Goal: Task Accomplishment & Management: Complete application form

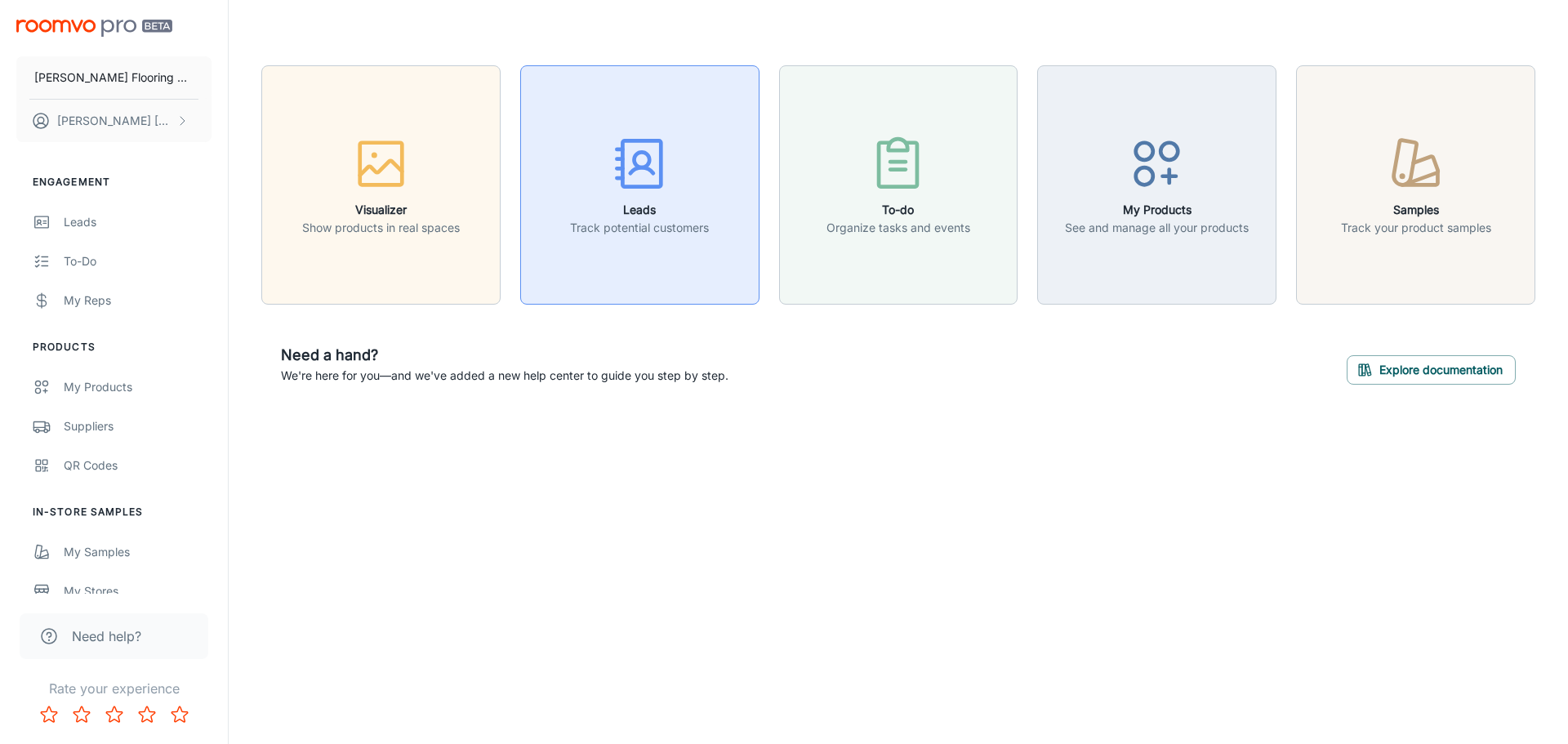
click at [652, 190] on icon "button" at bounding box center [640, 163] width 62 height 62
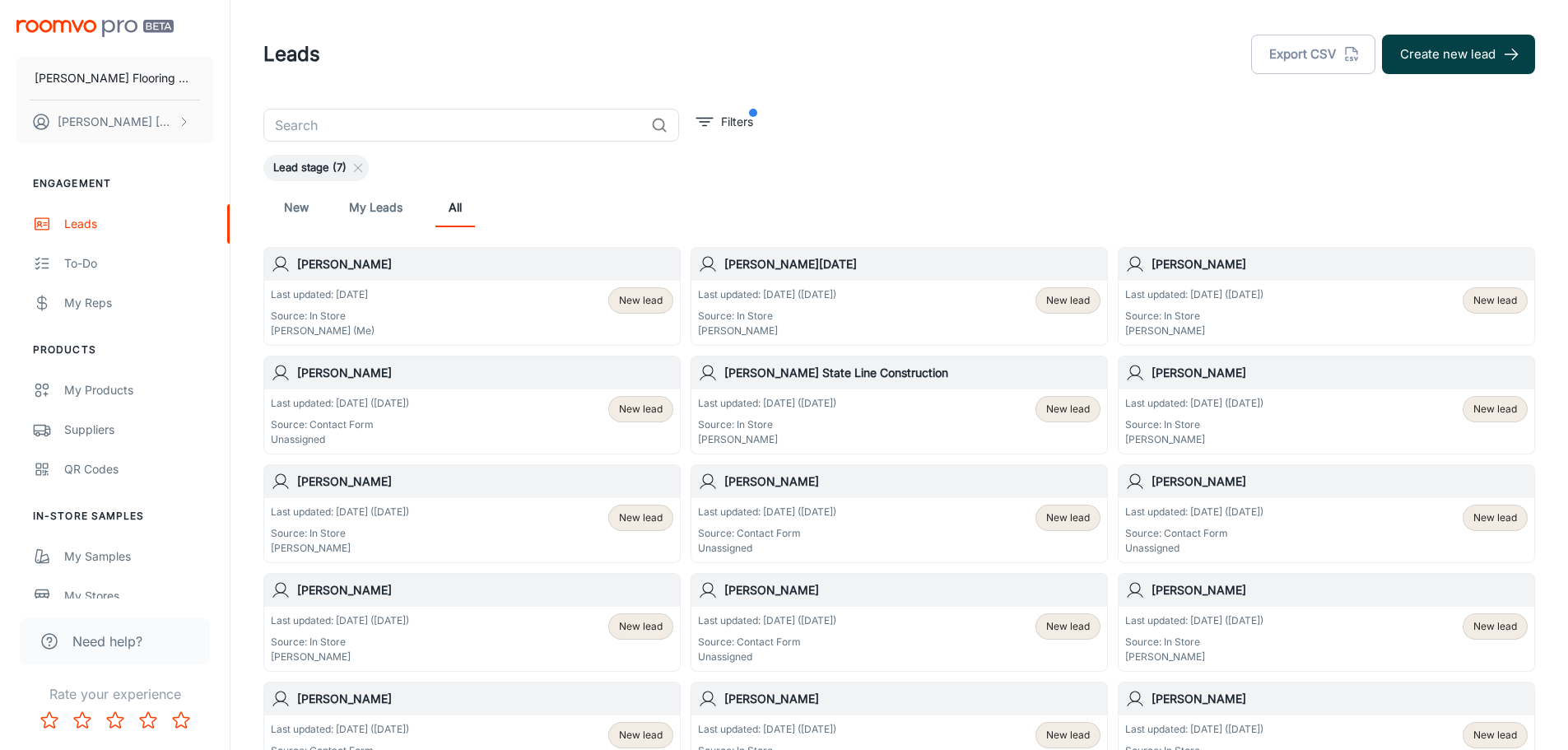
click at [1485, 58] on button "Create new lead" at bounding box center [1459, 54] width 153 height 39
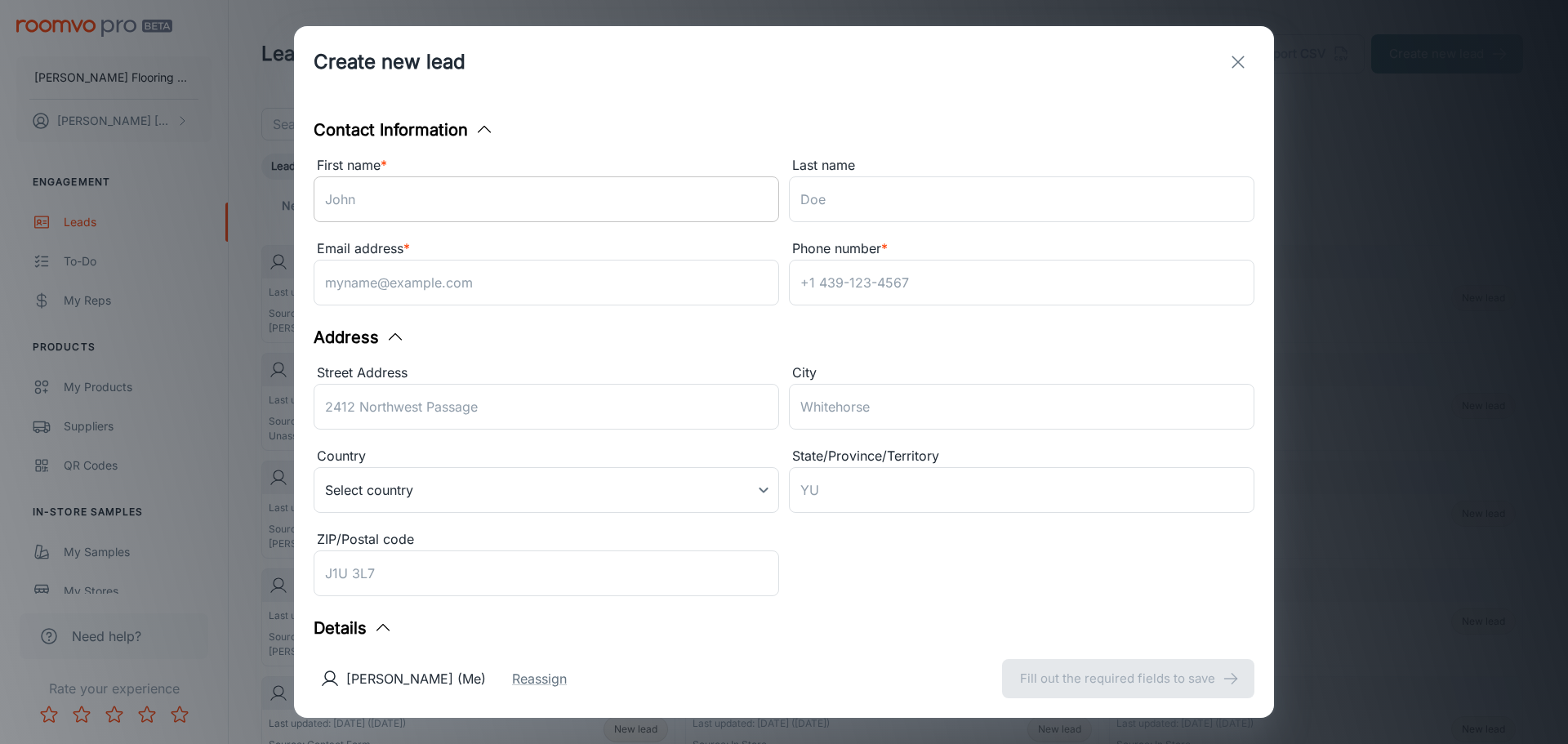
click at [419, 188] on input "First name *" at bounding box center [546, 199] width 465 height 46
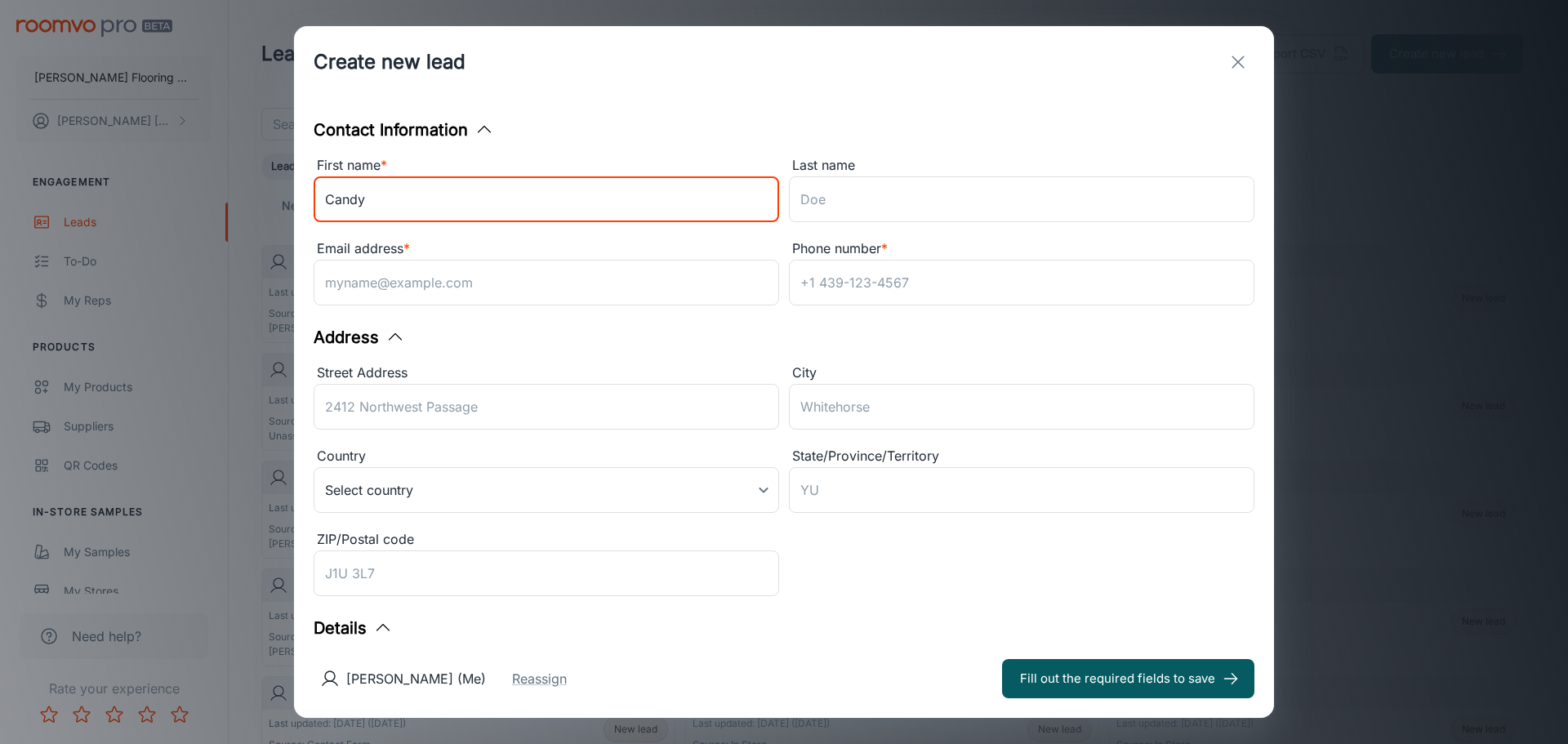
type input "Candy"
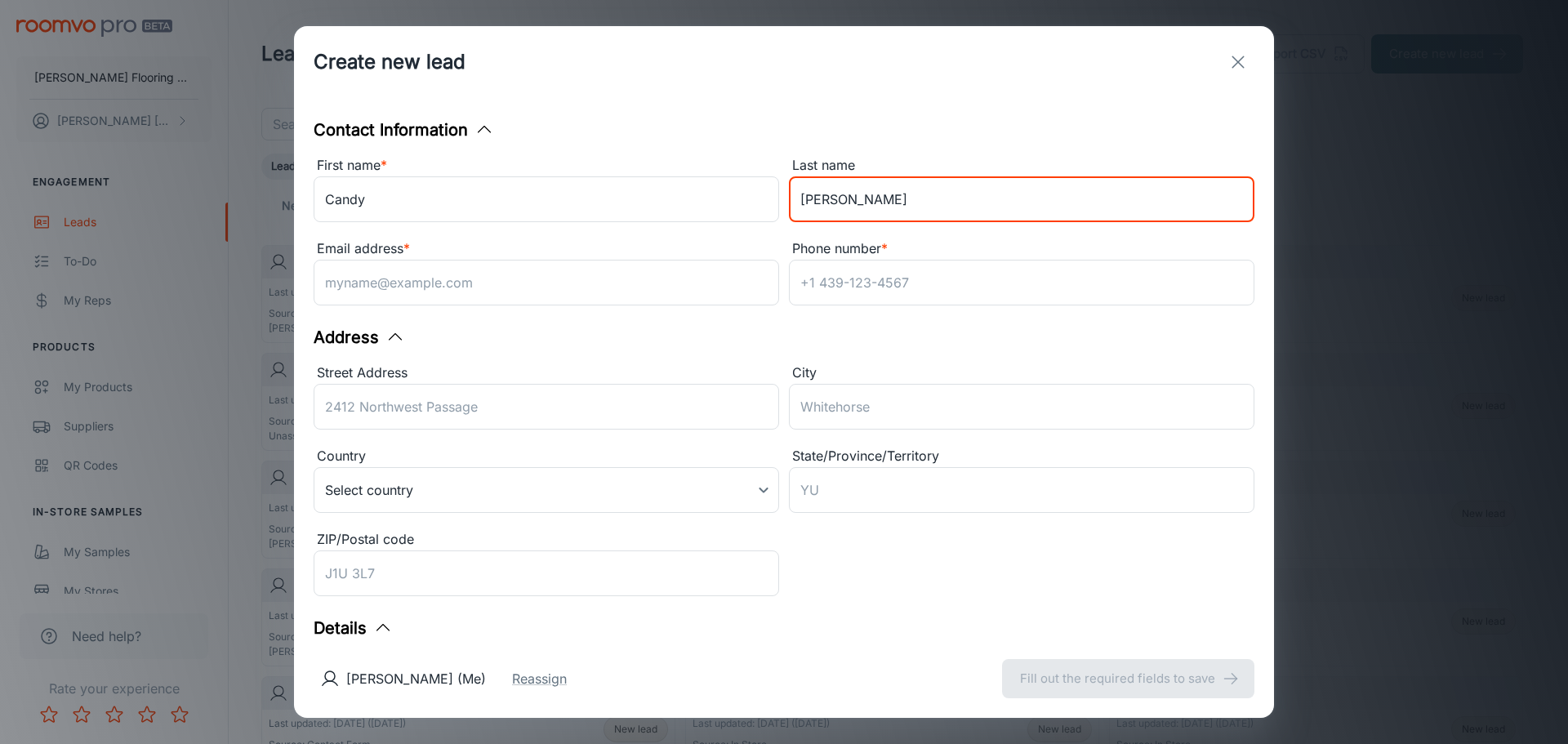
type input "[PERSON_NAME]"
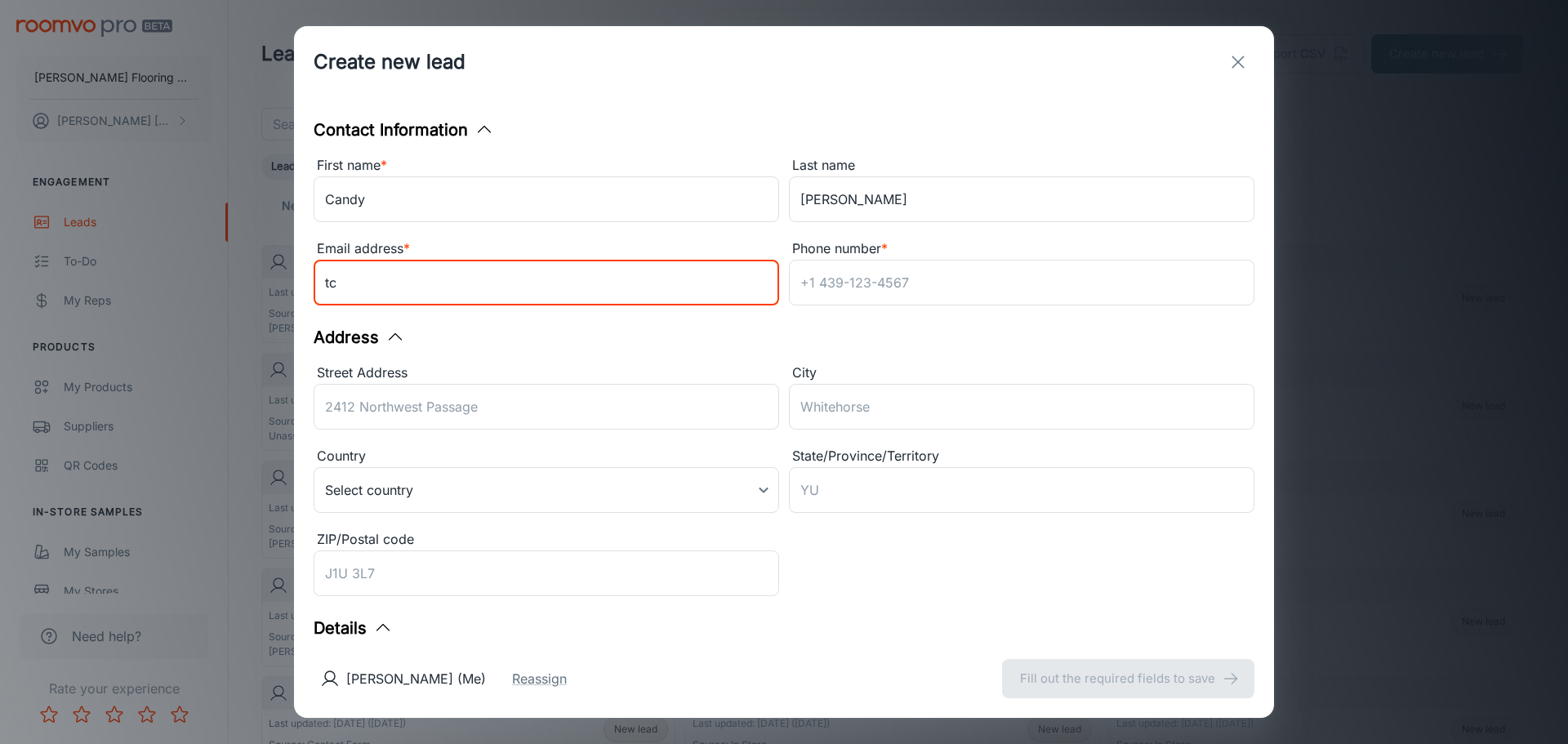
type input "t"
type input "[EMAIL_ADDRESS][DOMAIN_NAME]"
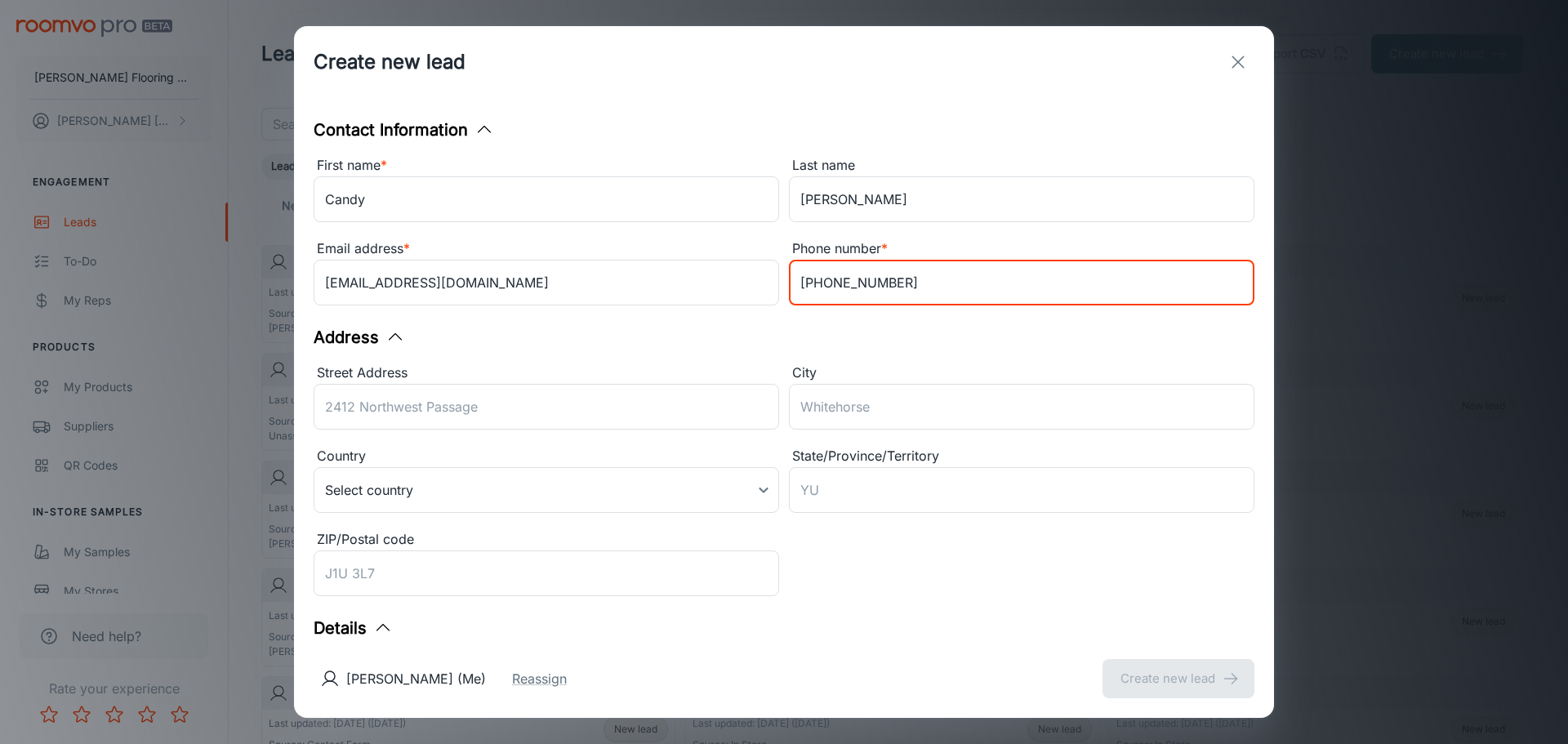
type input "[PHONE_NUMBER]"
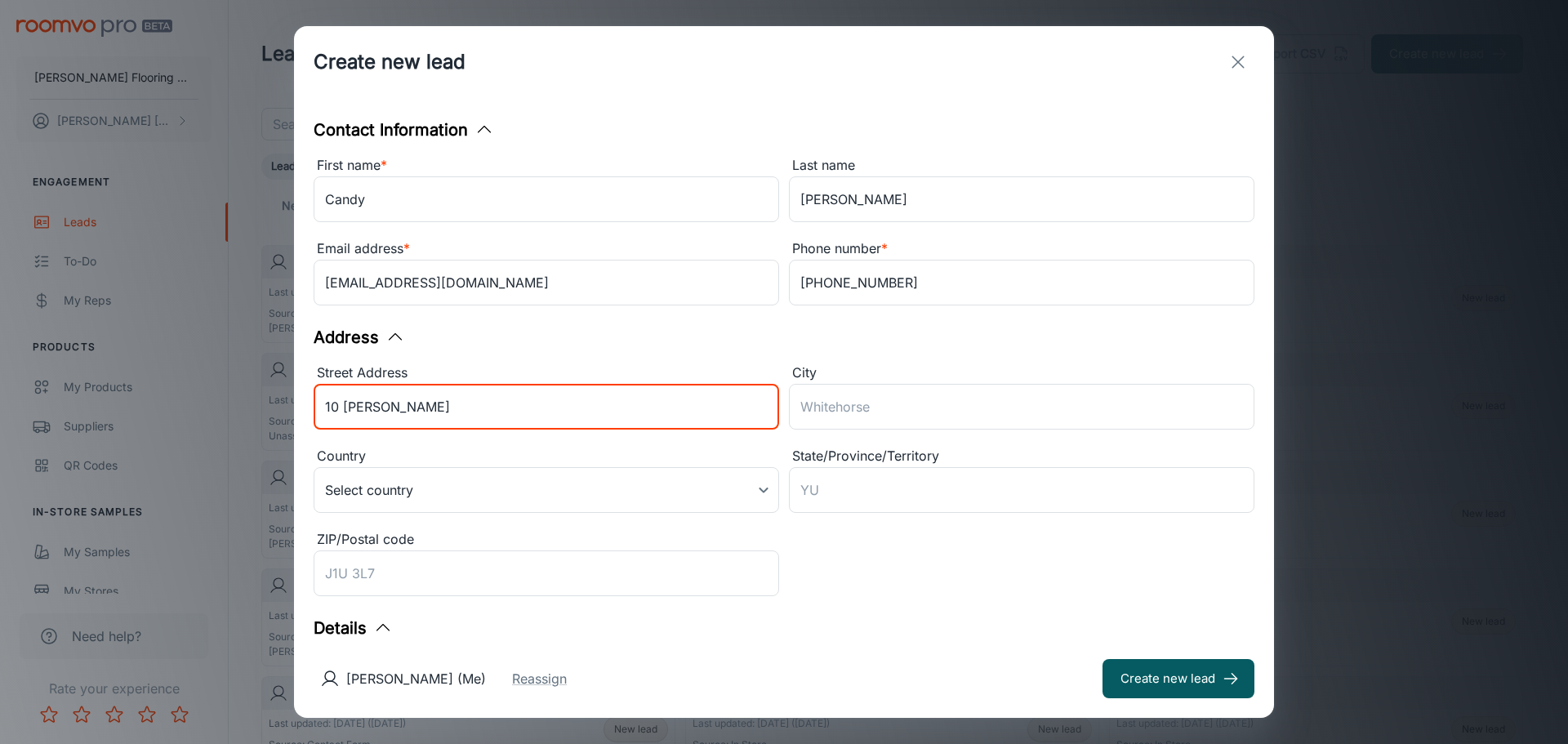
type input "10 [PERSON_NAME]"
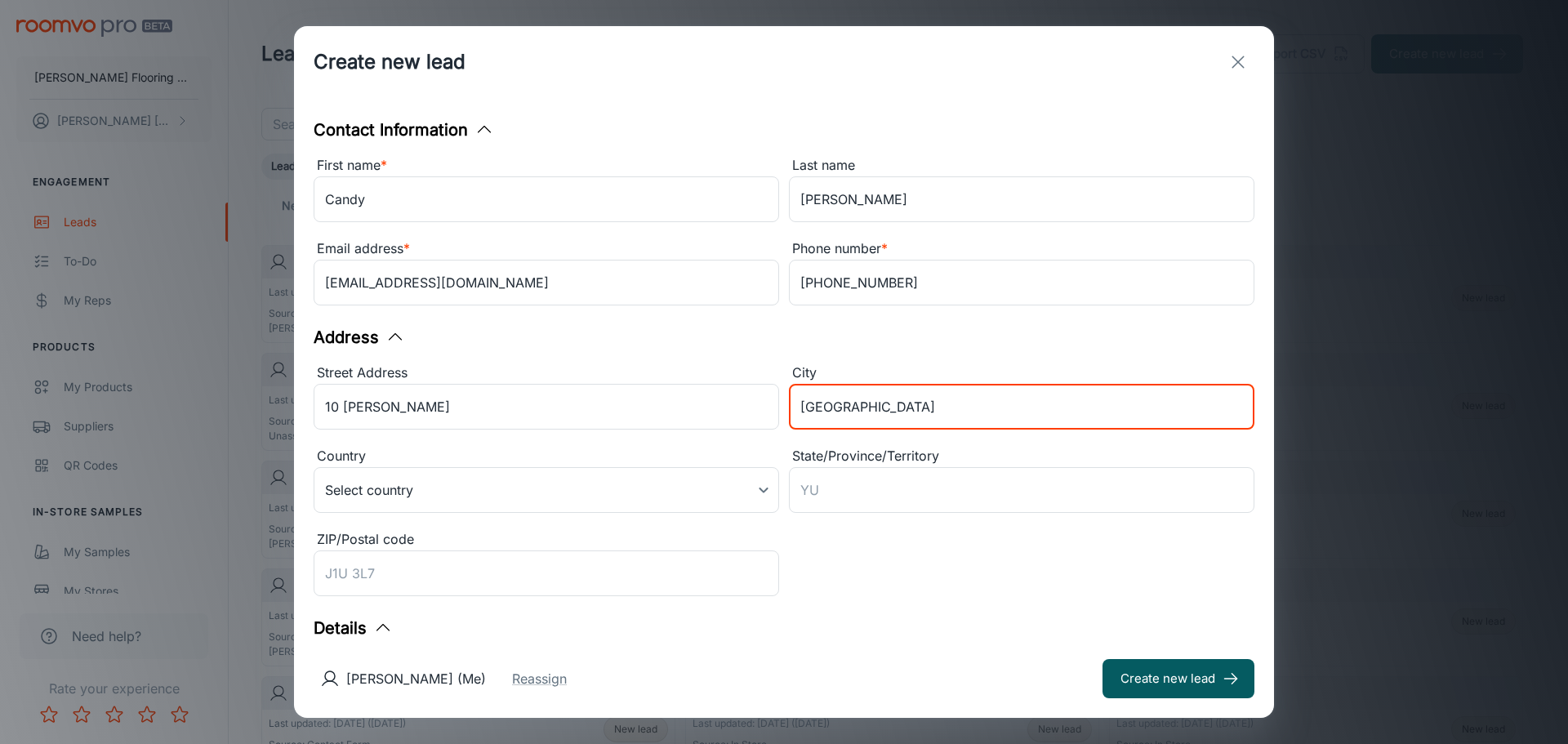
type input "[GEOGRAPHIC_DATA]"
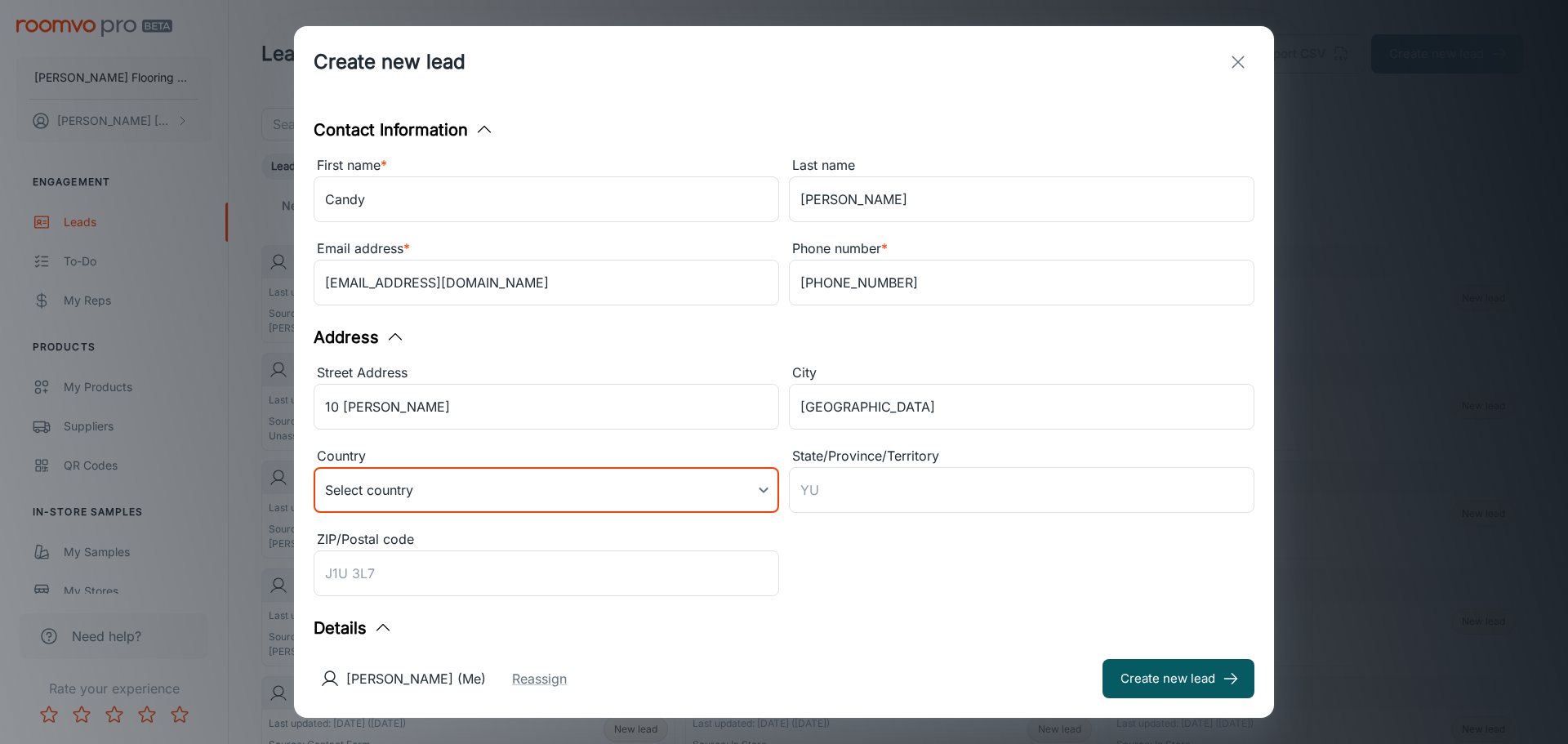
click at [760, 491] on body "[PERSON_NAME] Flooring Center [PERSON_NAME] Engagement Leads To-do My Reps Prod…" at bounding box center [784, 372] width 1568 height 744
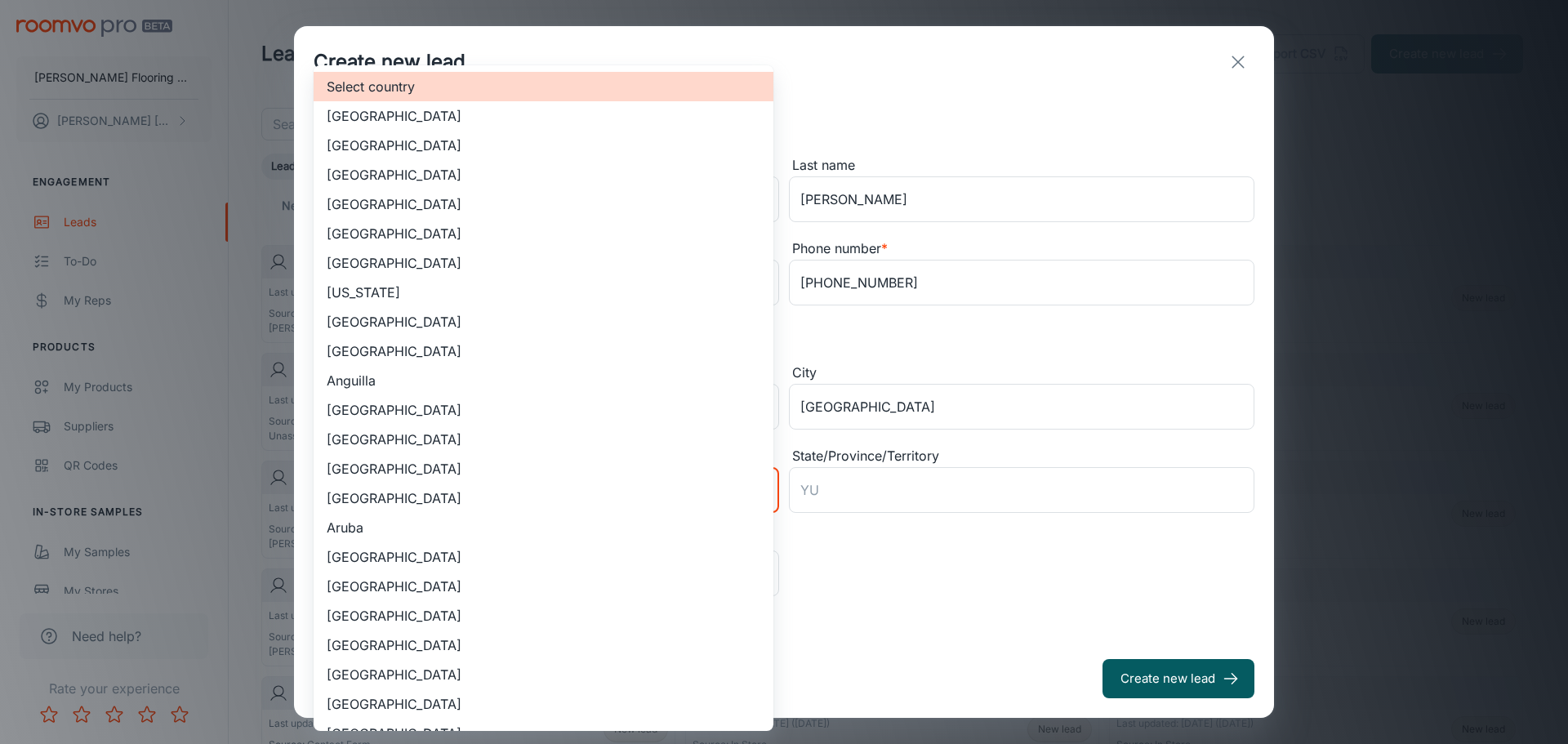
click at [437, 145] on li "[GEOGRAPHIC_DATA]" at bounding box center [543, 145] width 459 height 29
type input "US"
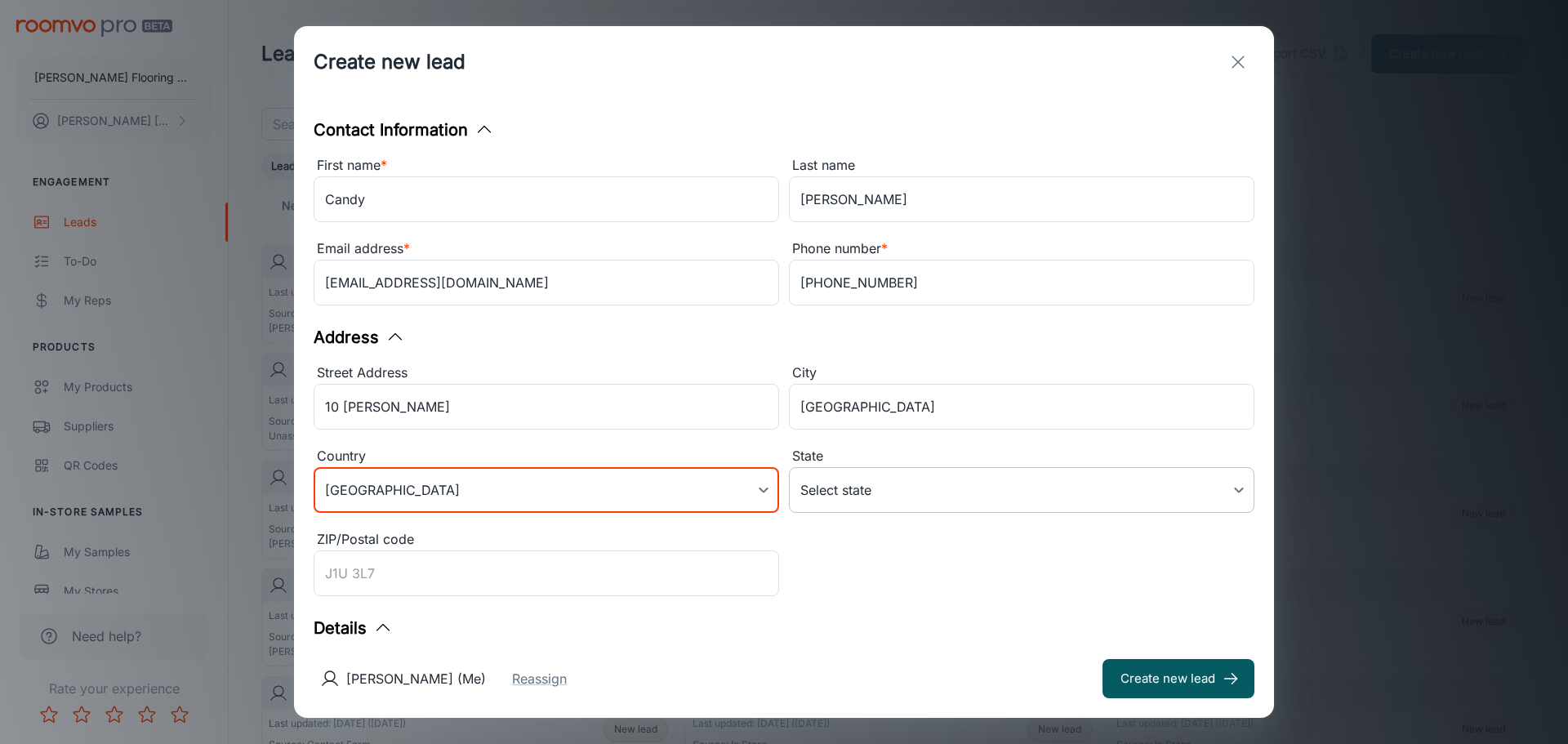
click at [842, 500] on body "[PERSON_NAME] Flooring Center [PERSON_NAME] Engagement Leads To-do My Reps Prod…" at bounding box center [784, 372] width 1568 height 744
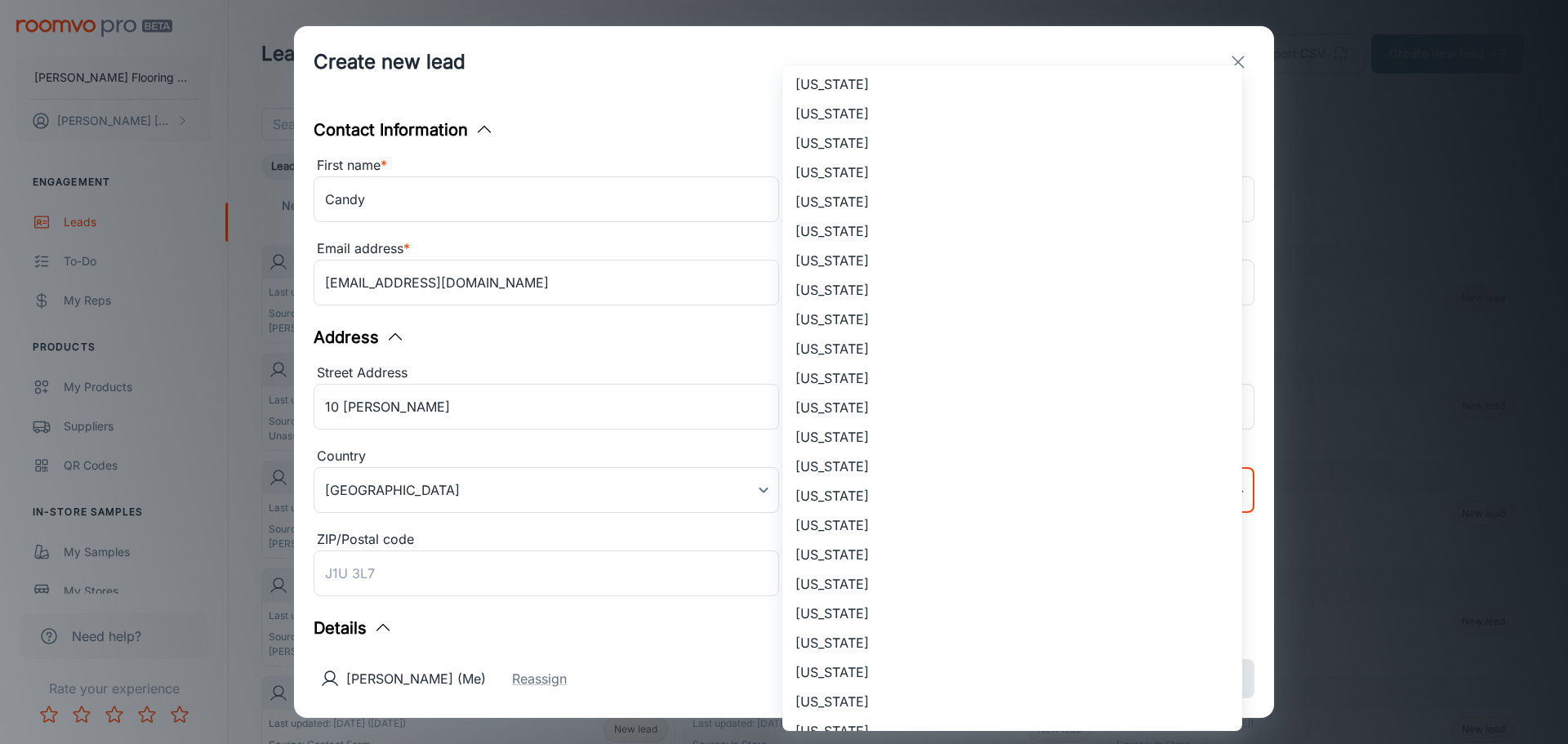
scroll to position [326, 0]
click at [864, 410] on li "[US_STATE]" at bounding box center [1012, 406] width 459 height 29
type input "[US_STATE]"
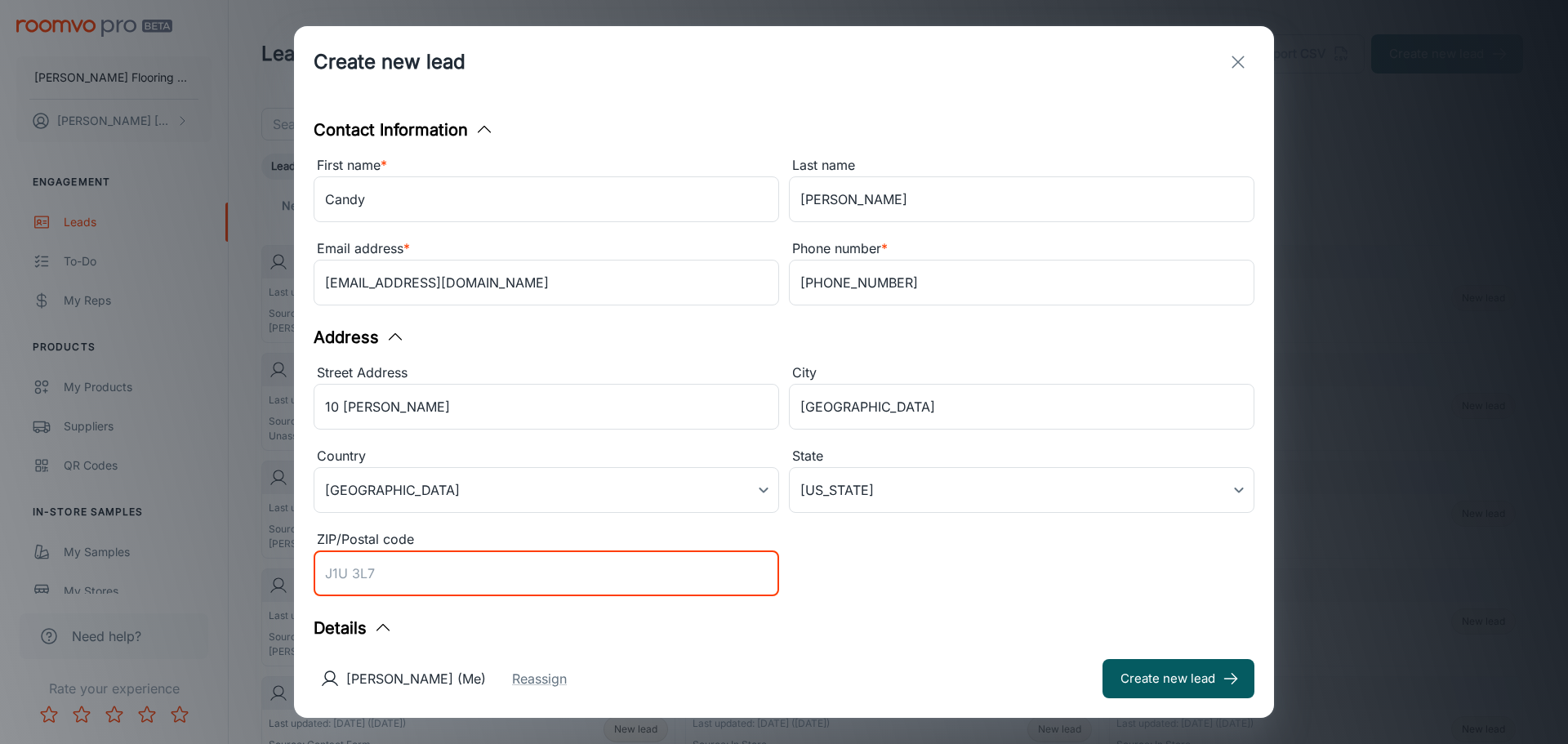
click at [408, 569] on input "ZIP/Postal code" at bounding box center [546, 573] width 465 height 46
type input "01473"
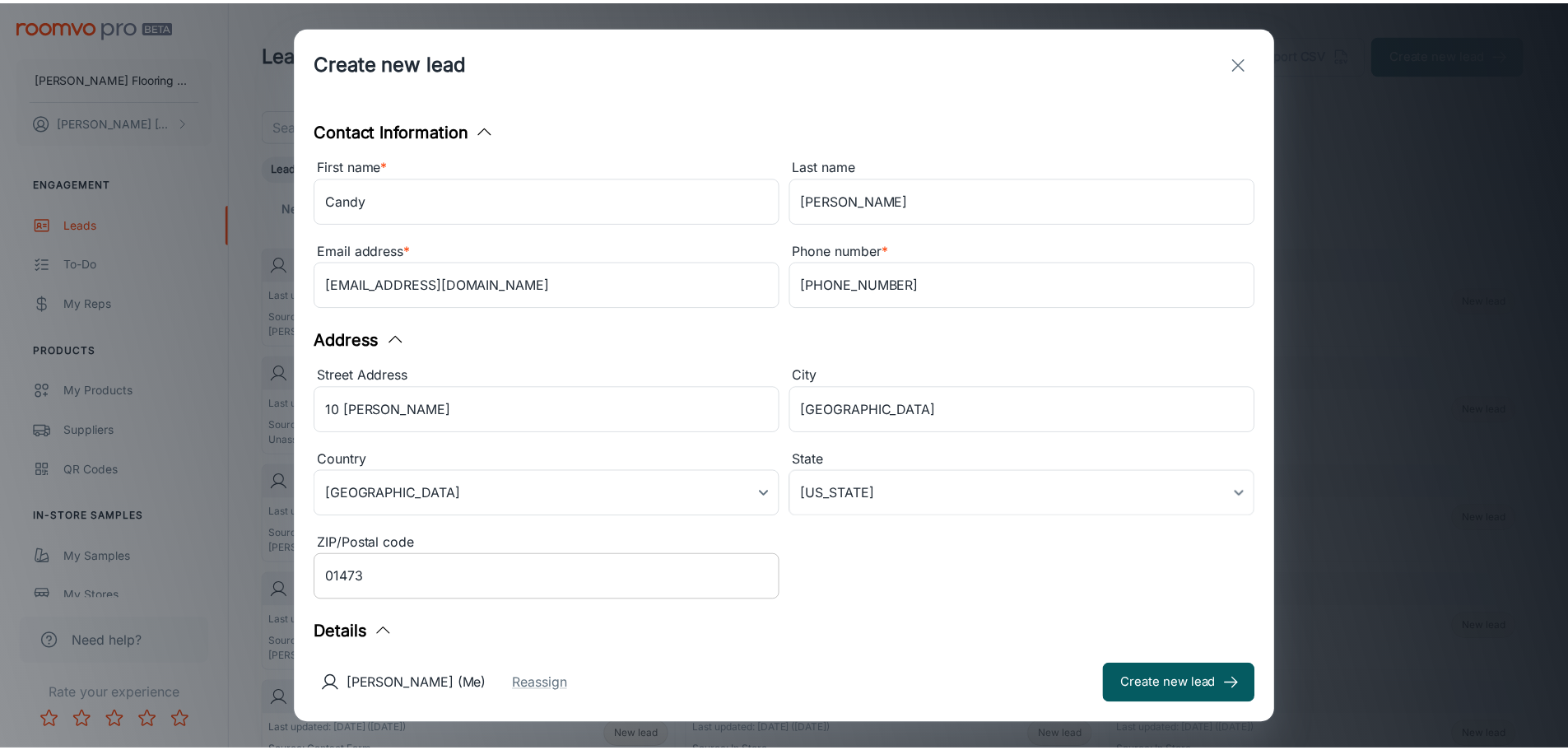
scroll to position [262, 0]
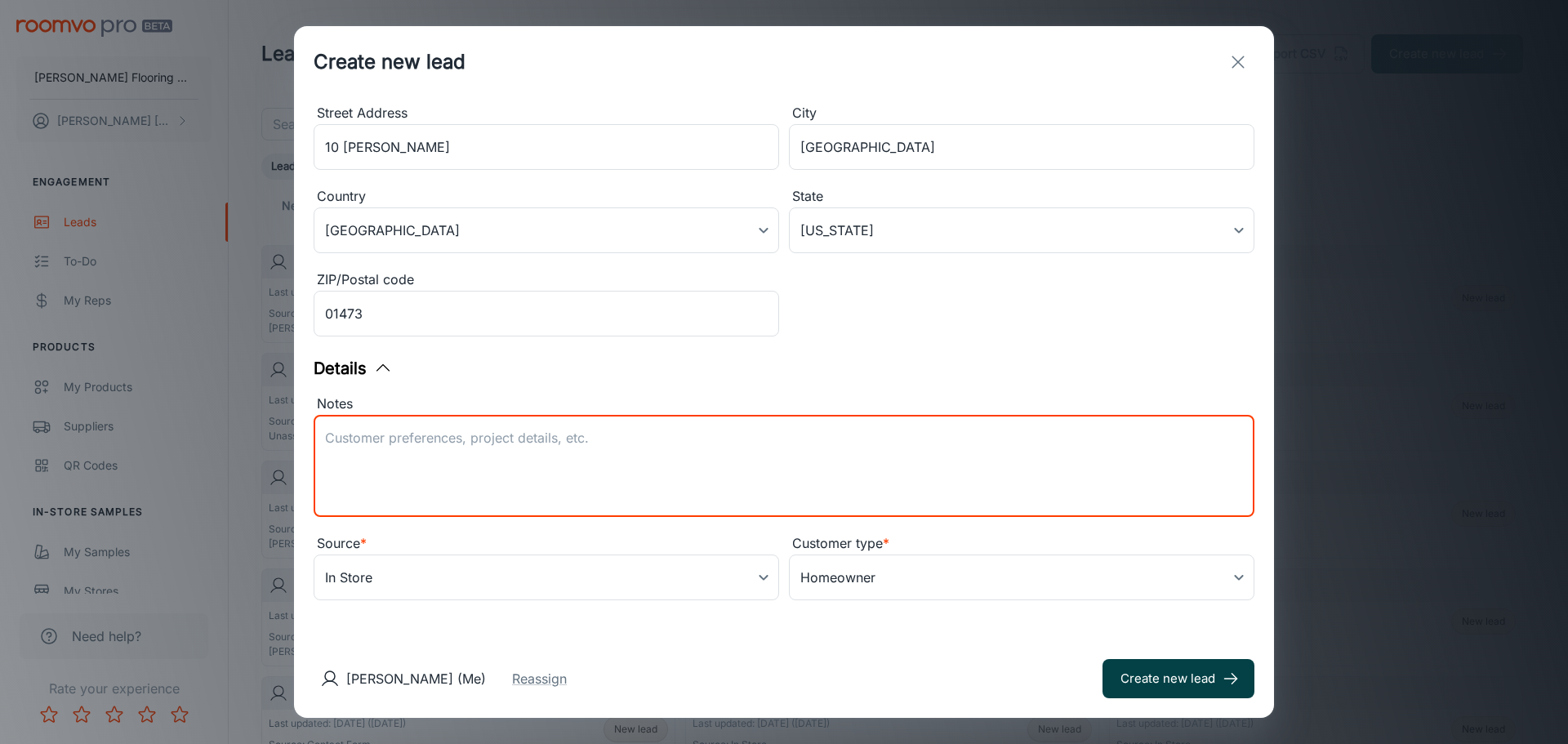
click at [1204, 679] on button "Create new lead" at bounding box center [1179, 678] width 152 height 39
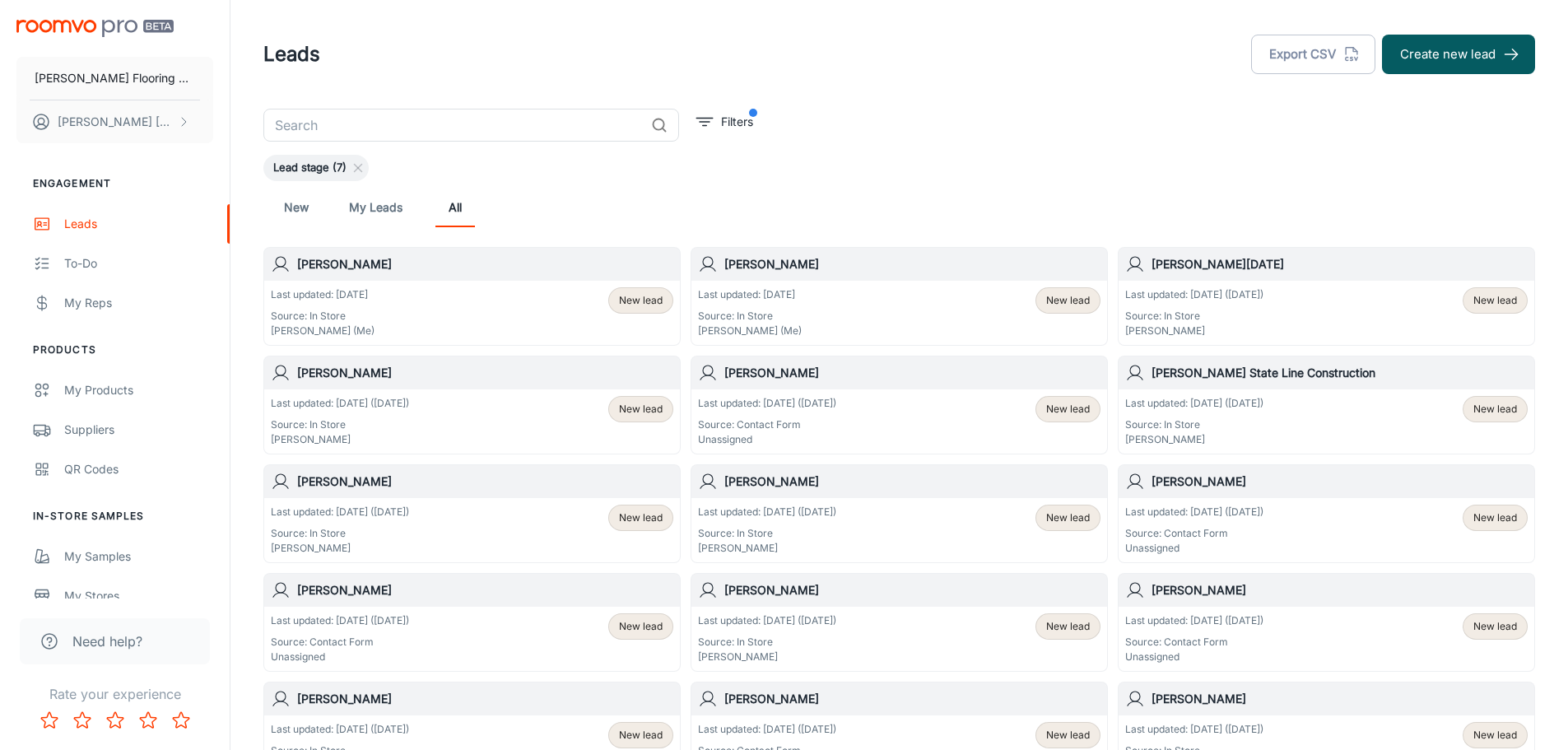
click at [399, 265] on h6 "[PERSON_NAME]" at bounding box center [485, 264] width 376 height 18
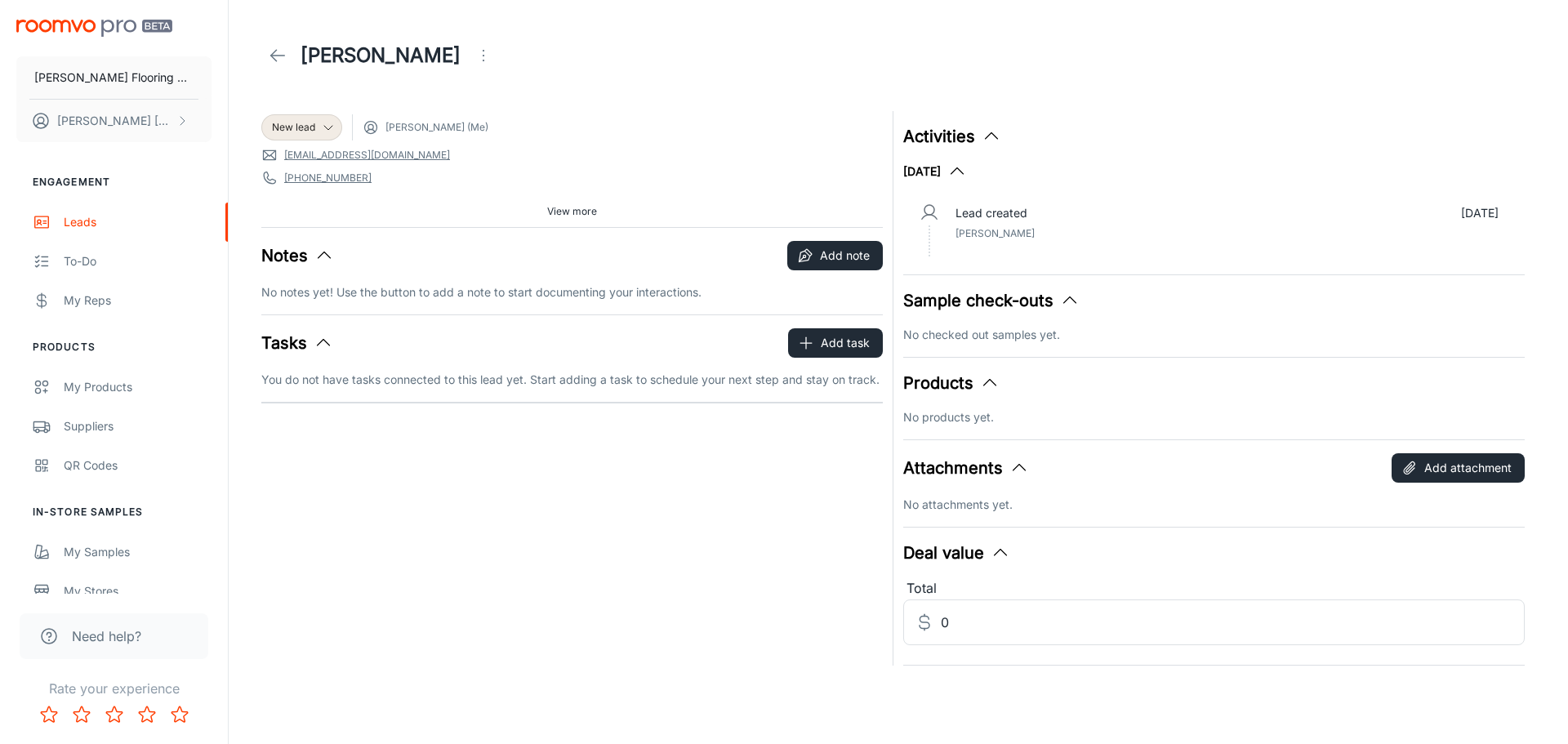
click at [575, 208] on span "View more" at bounding box center [572, 211] width 49 height 14
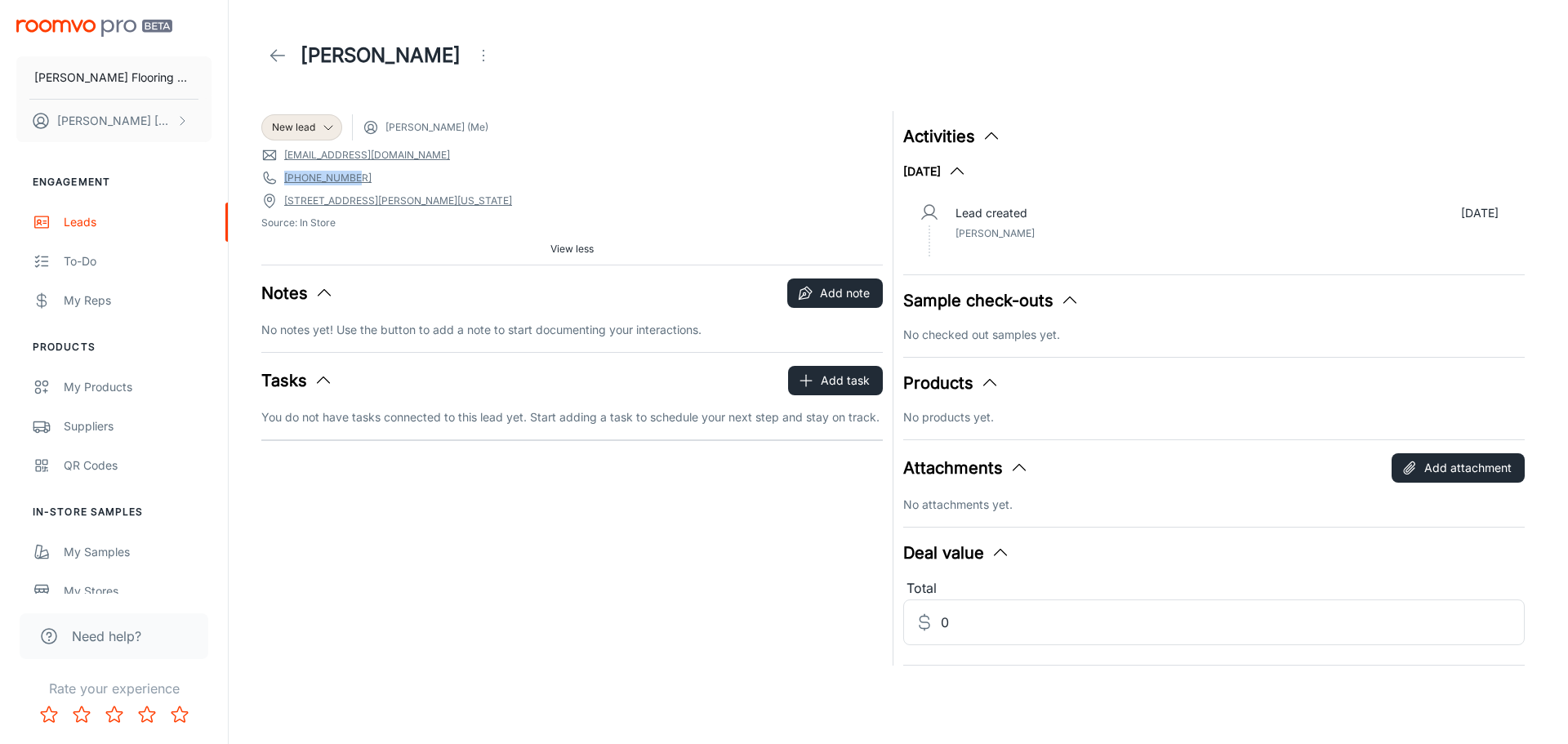
drag, startPoint x: 352, startPoint y: 178, endPoint x: 278, endPoint y: 176, distance: 74.0
click at [278, 176] on span "[PHONE_NUMBER]" at bounding box center [571, 177] width 622 height 16
copy link "[PHONE_NUMBER]"
click at [328, 130] on polyline at bounding box center [328, 128] width 9 height 4
click at [724, 117] on div at bounding box center [784, 372] width 1568 height 744
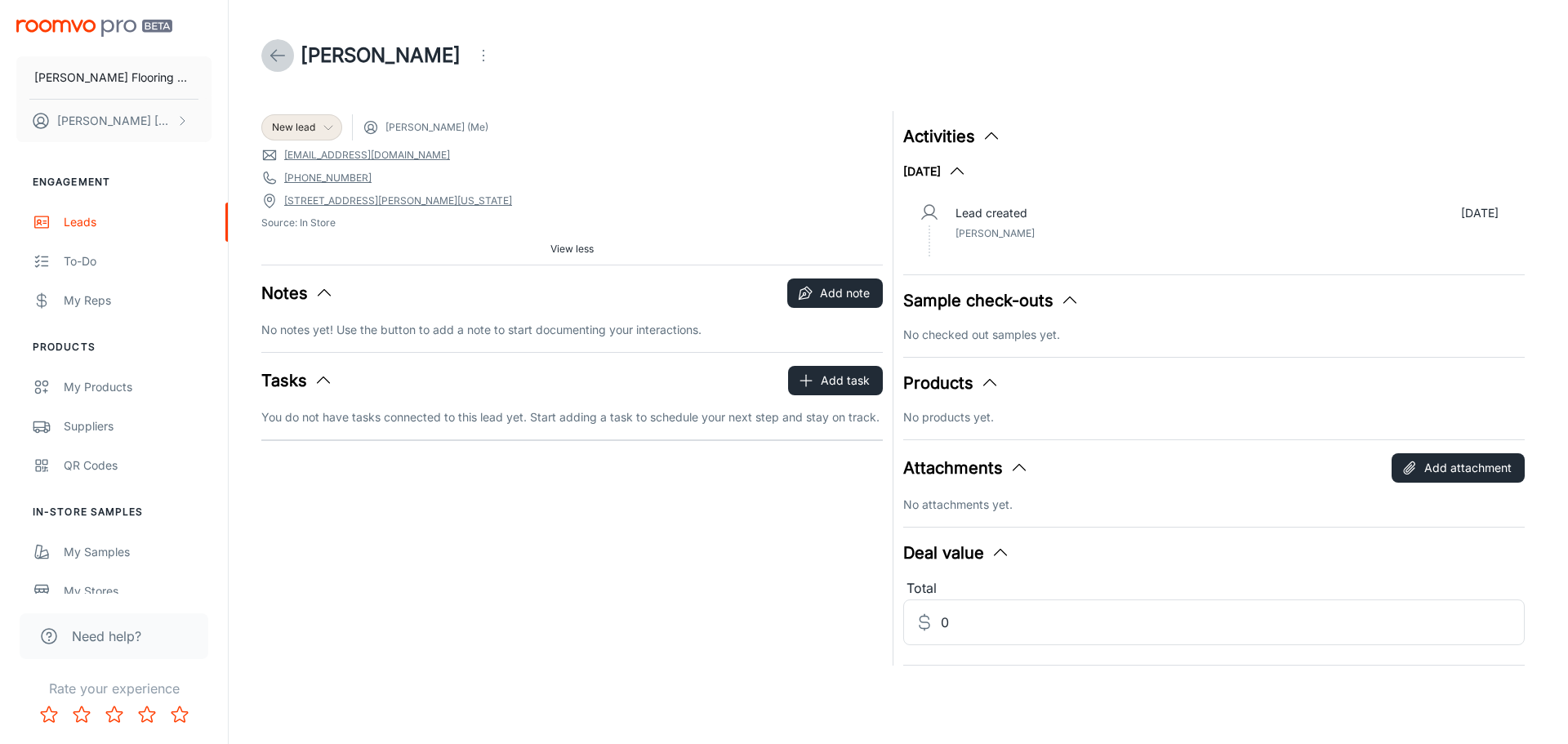
click at [284, 49] on icon at bounding box center [277, 55] width 20 height 20
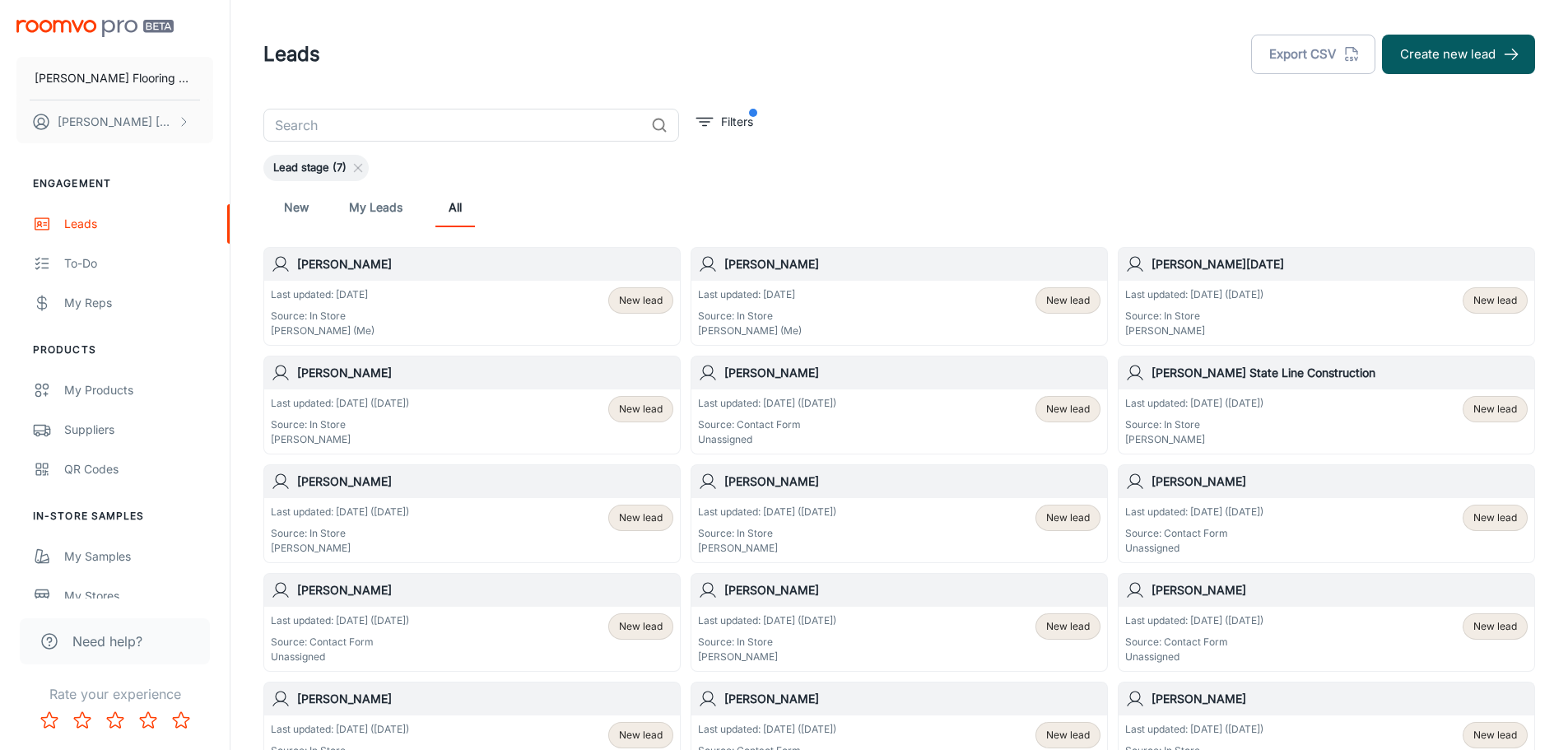
click at [818, 304] on div "Last updated: [DATE] Source: In Store [PERSON_NAME] (Me) New lead" at bounding box center [899, 312] width 403 height 51
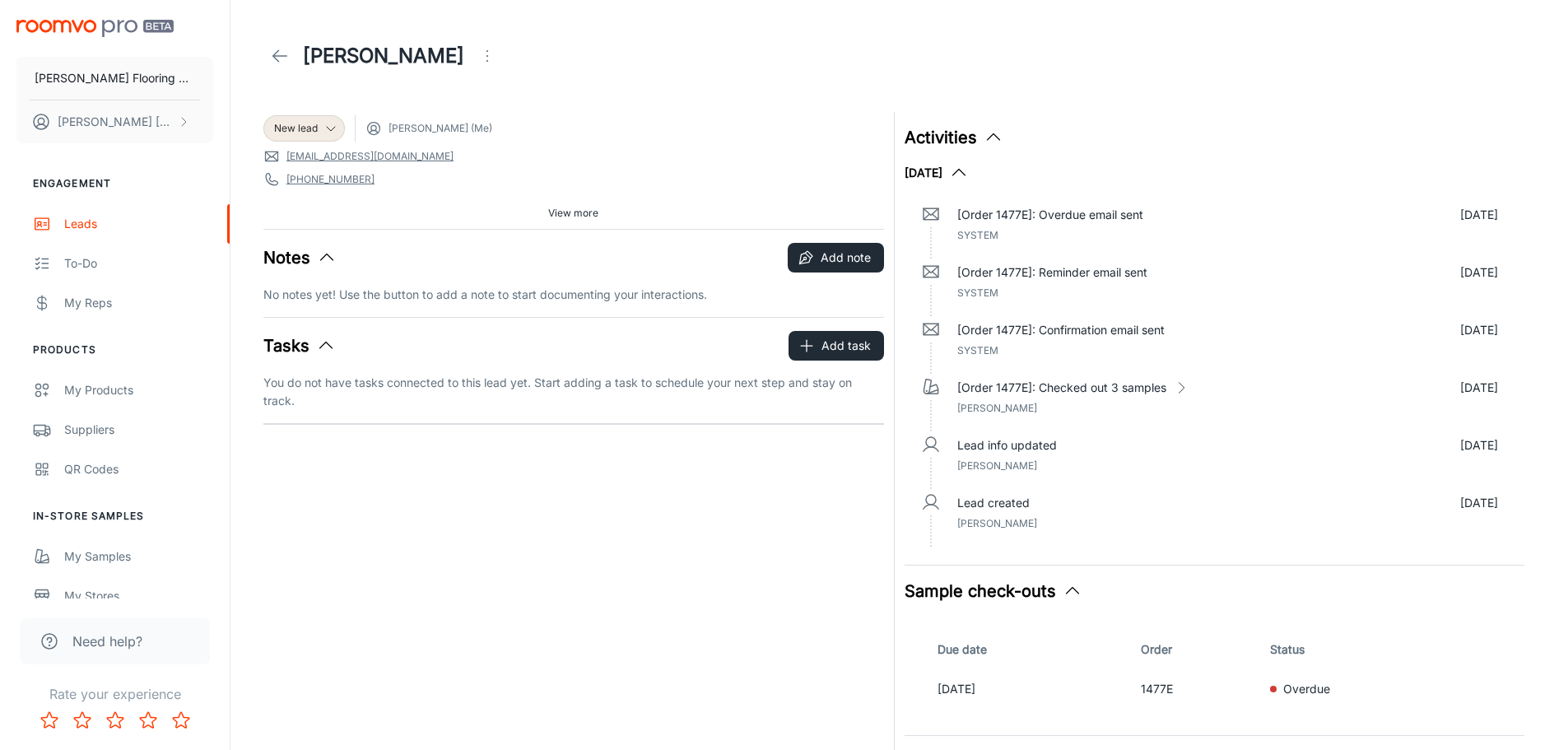
click at [561, 209] on span "View more" at bounding box center [573, 212] width 50 height 14
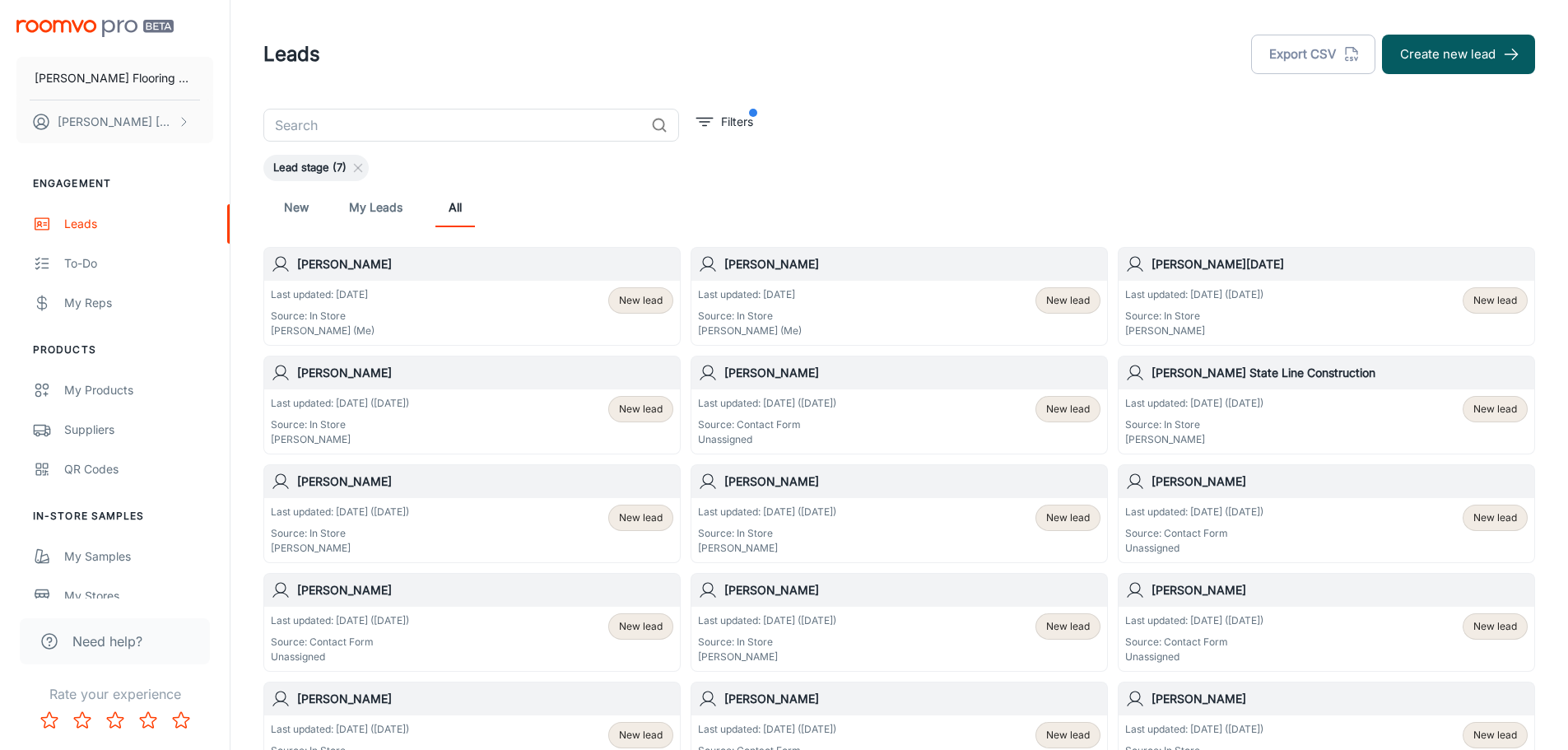
click at [1410, 317] on div "Last updated: [DATE] ([DATE]) Source: In Store [PERSON_NAME] New lead" at bounding box center [1326, 312] width 403 height 51
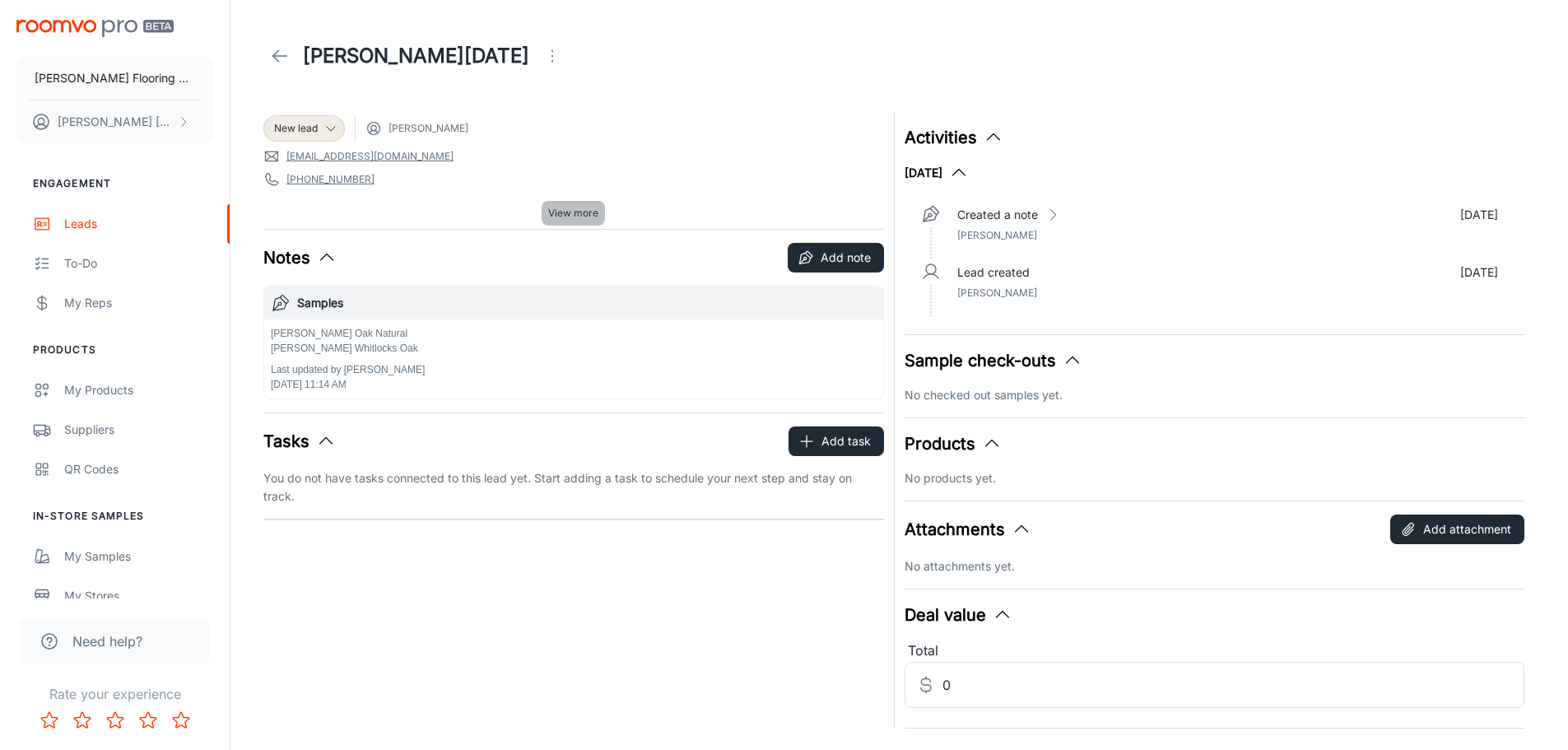
click at [563, 210] on span "View more" at bounding box center [573, 212] width 50 height 14
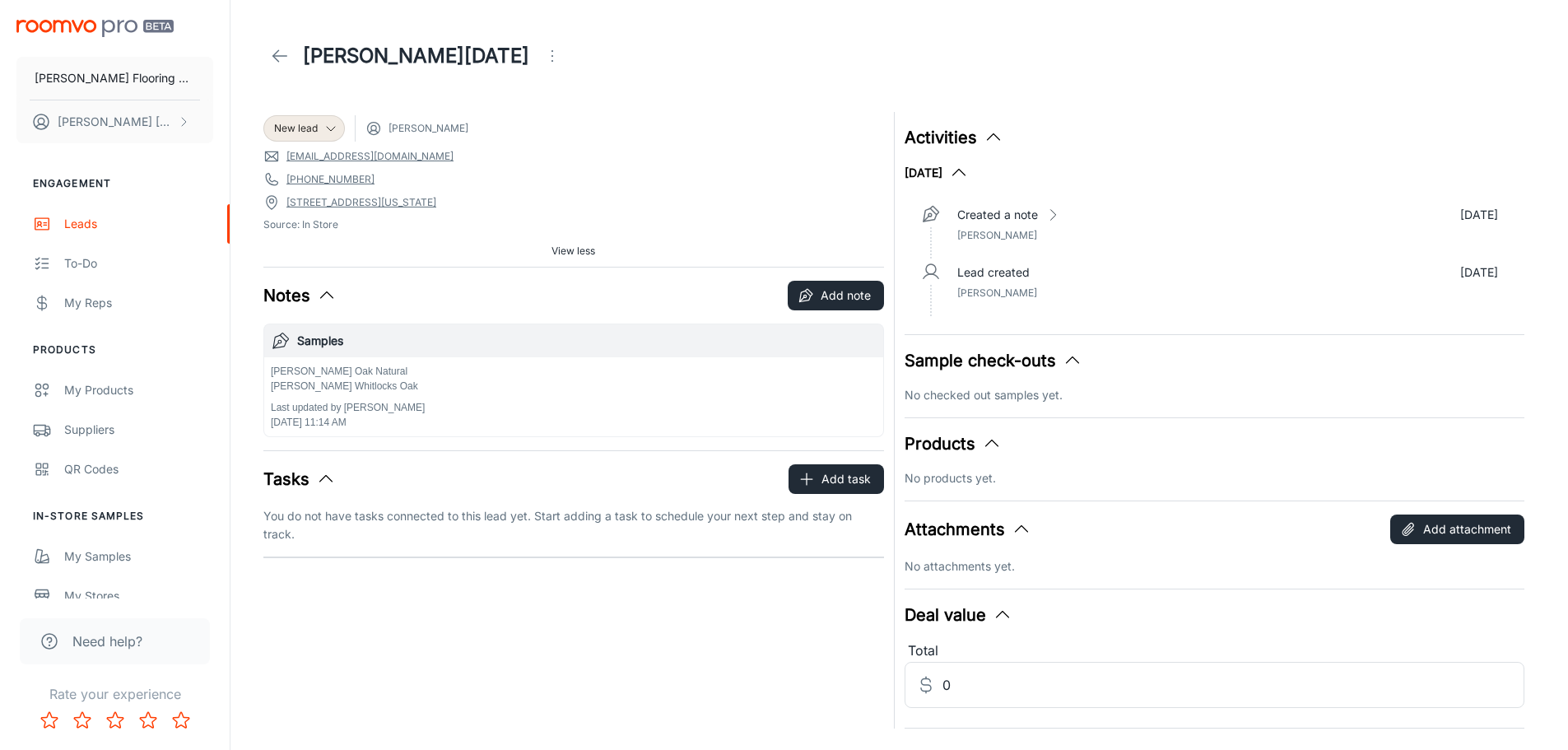
click at [568, 246] on span "View less" at bounding box center [574, 251] width 44 height 14
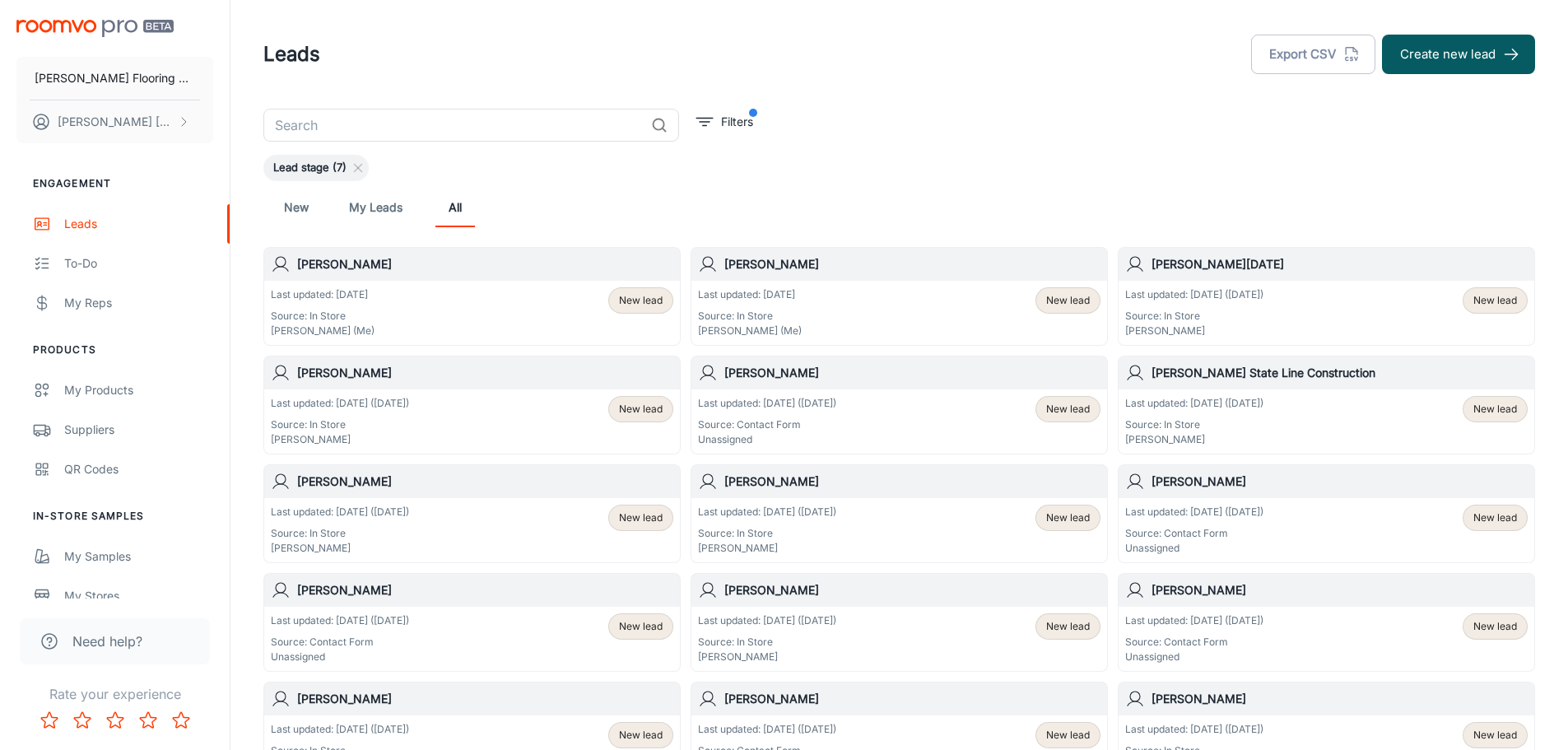
click at [487, 411] on div "Last updated: [DATE] ([DATE]) Source: In Store [PERSON_NAME] New lead" at bounding box center [472, 421] width 403 height 51
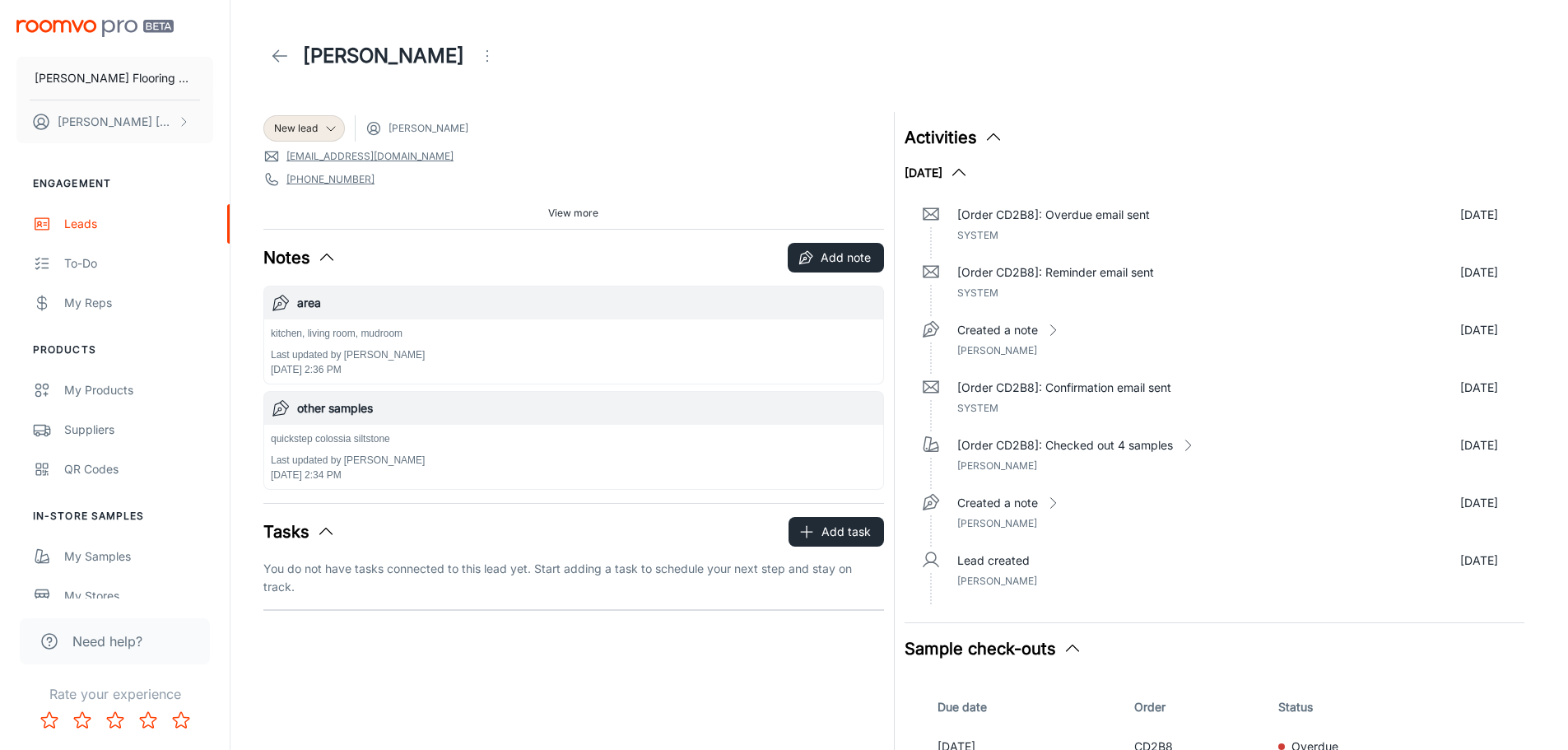
click at [555, 210] on span "View more" at bounding box center [573, 212] width 50 height 14
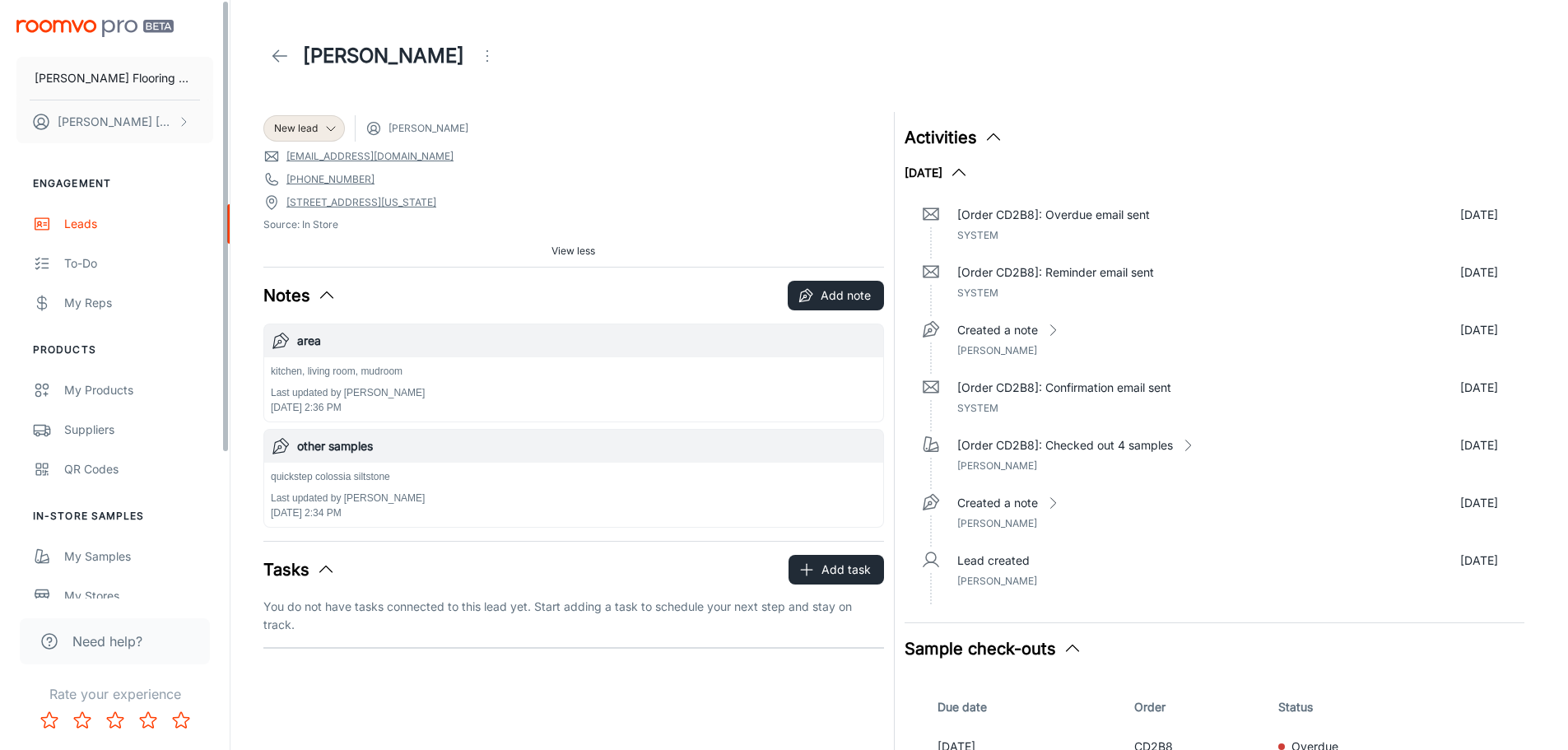
click at [277, 56] on icon at bounding box center [279, 55] width 20 height 20
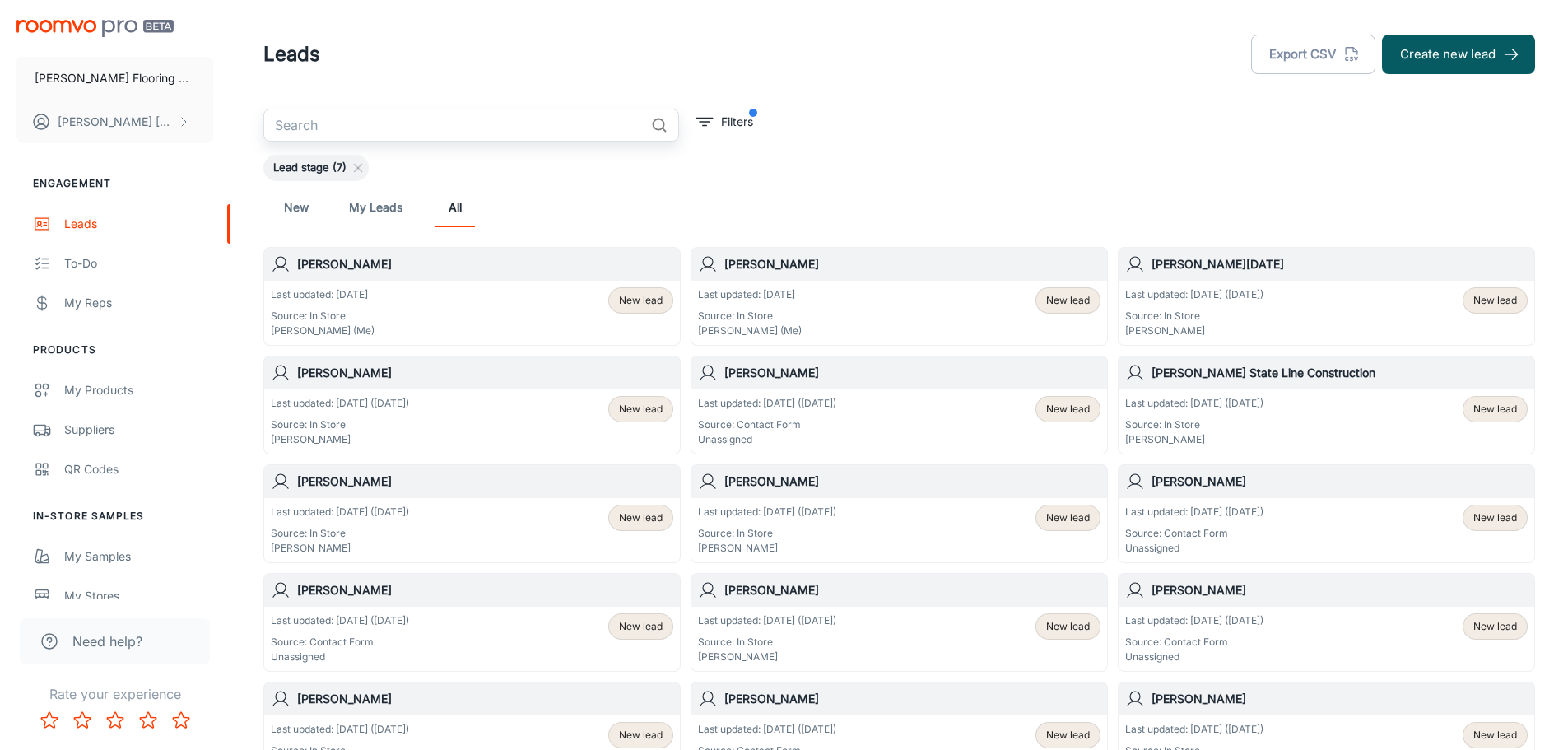
click at [413, 135] on input "text" at bounding box center [453, 125] width 381 height 33
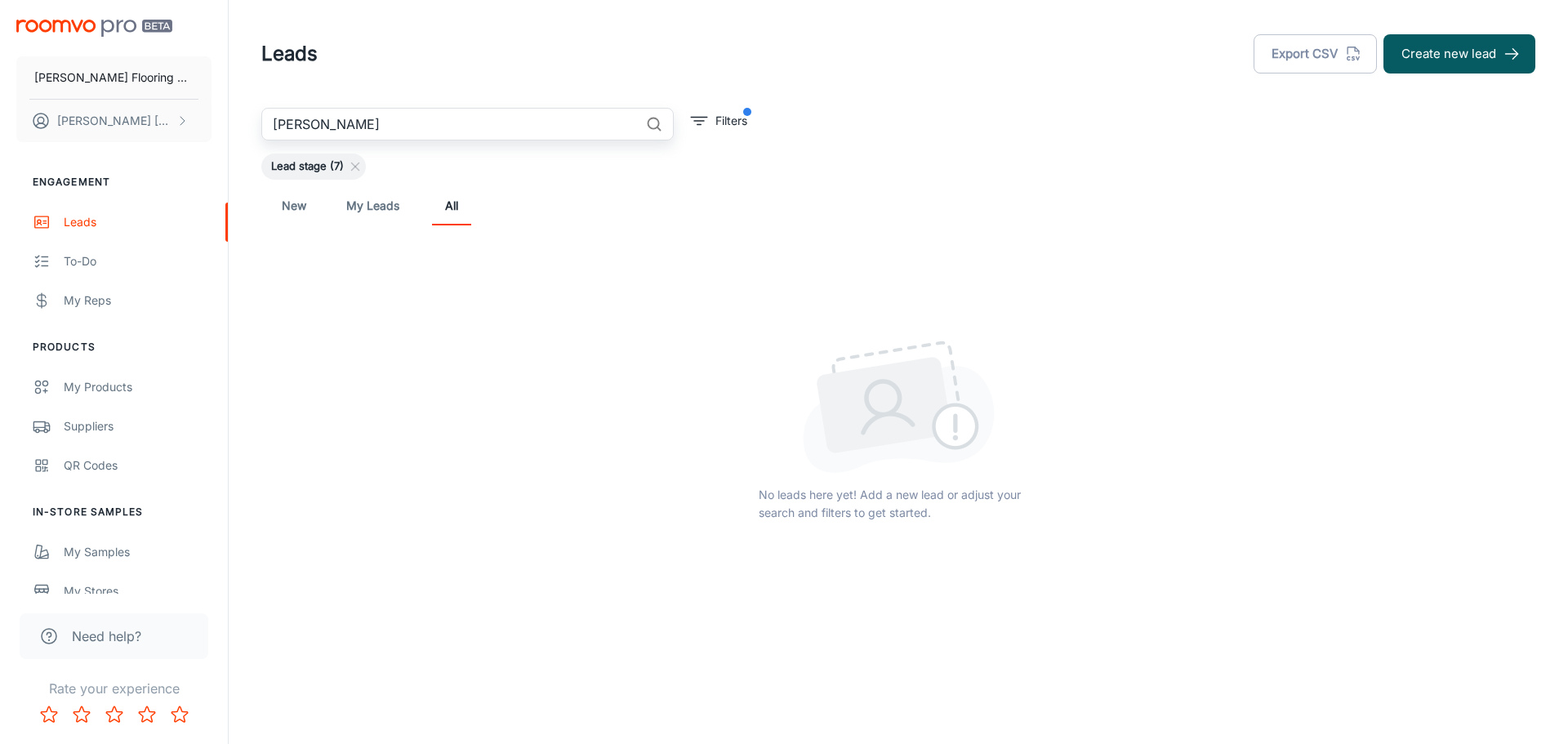
type input "[PERSON_NAME]"
click at [697, 119] on icon "filter" at bounding box center [699, 121] width 20 height 20
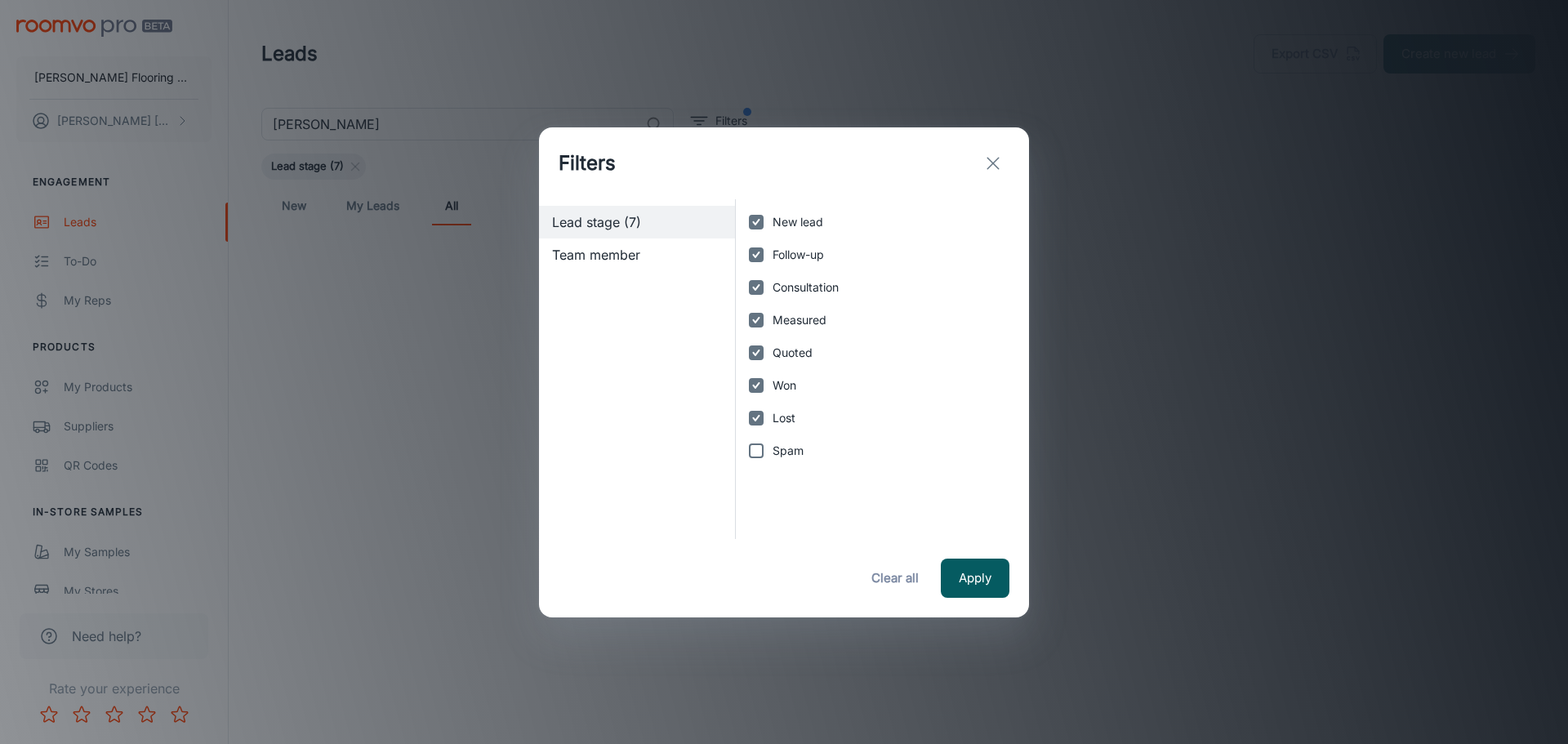
click at [994, 169] on icon "exit" at bounding box center [993, 163] width 20 height 20
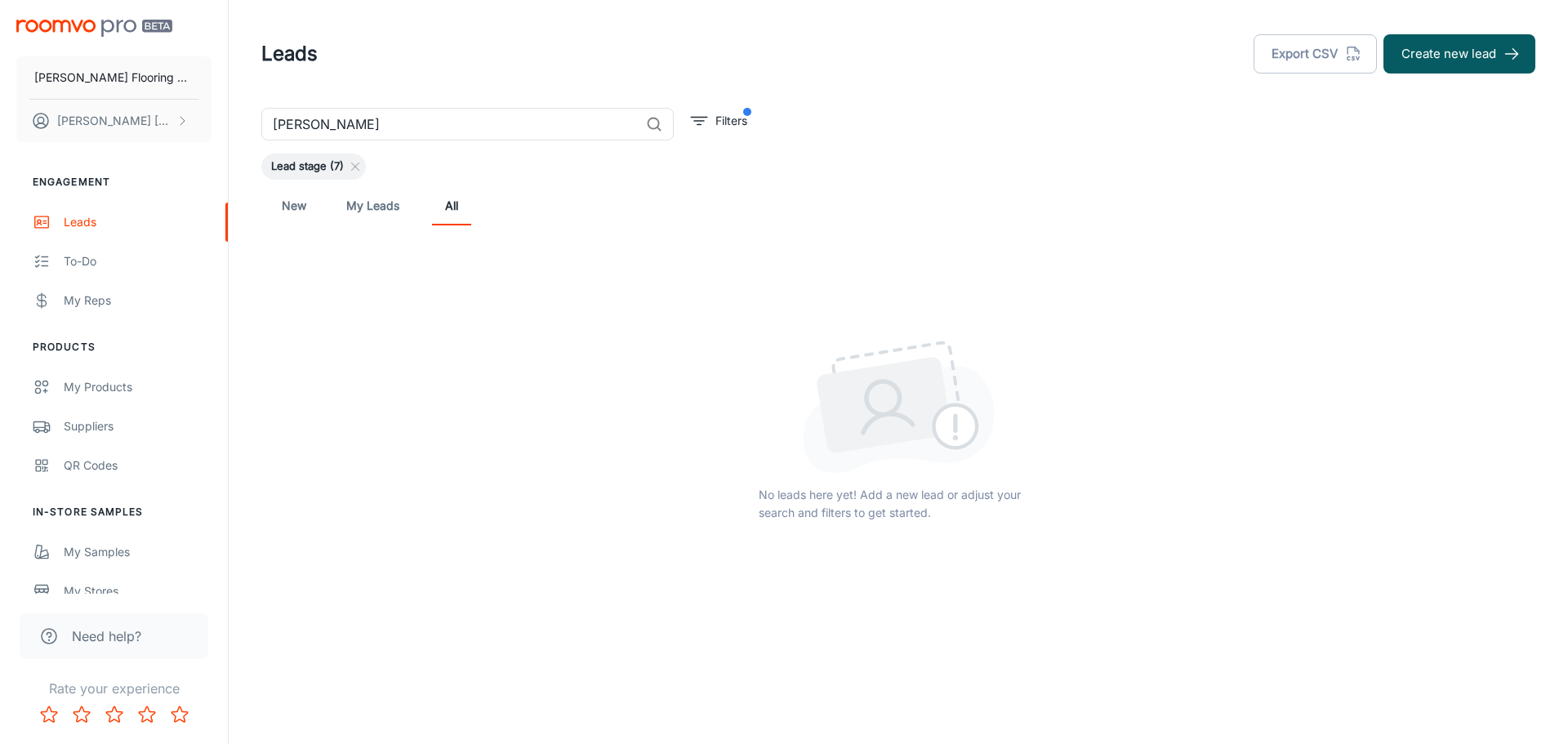
click at [348, 118] on input "[PERSON_NAME]" at bounding box center [450, 124] width 378 height 32
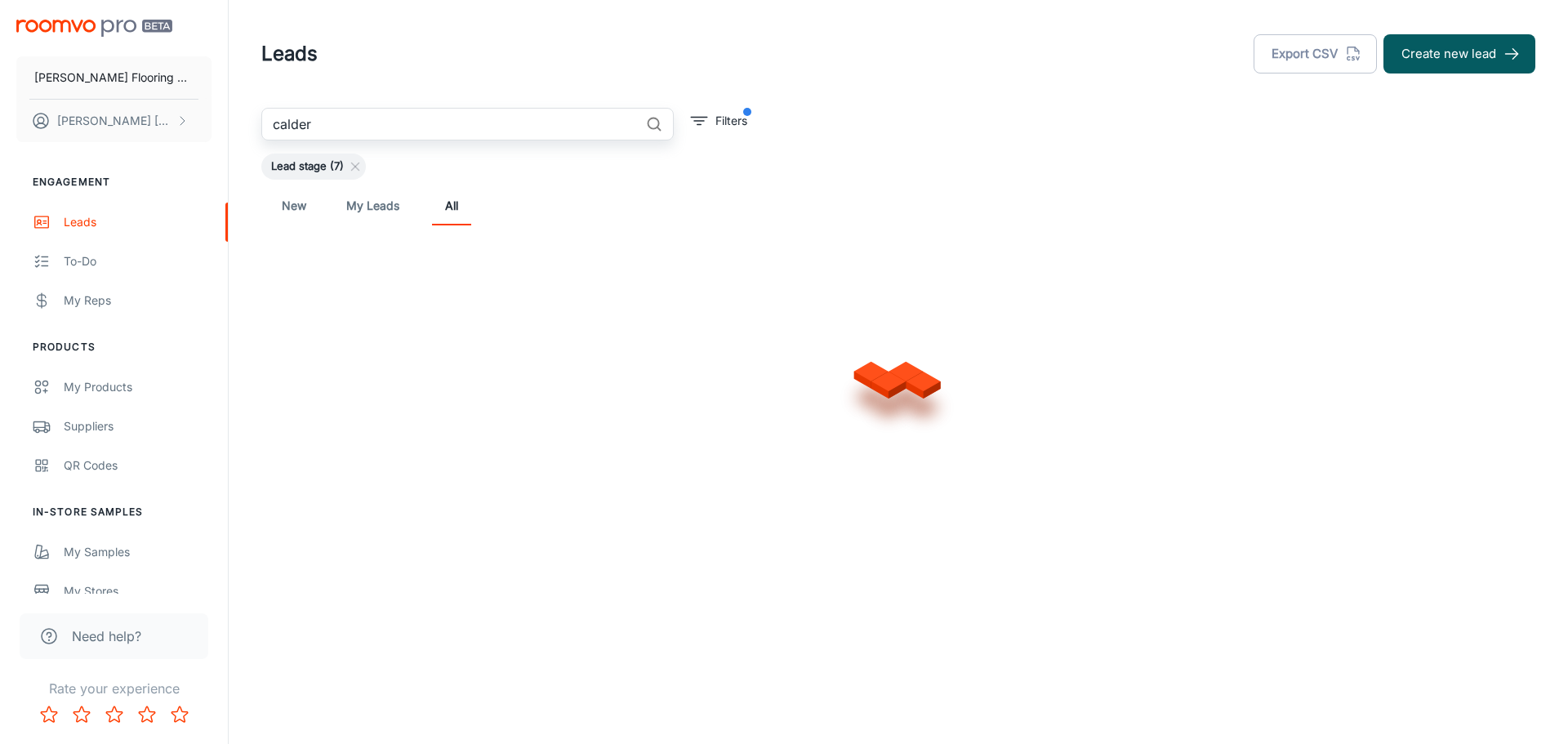
type input "calder"
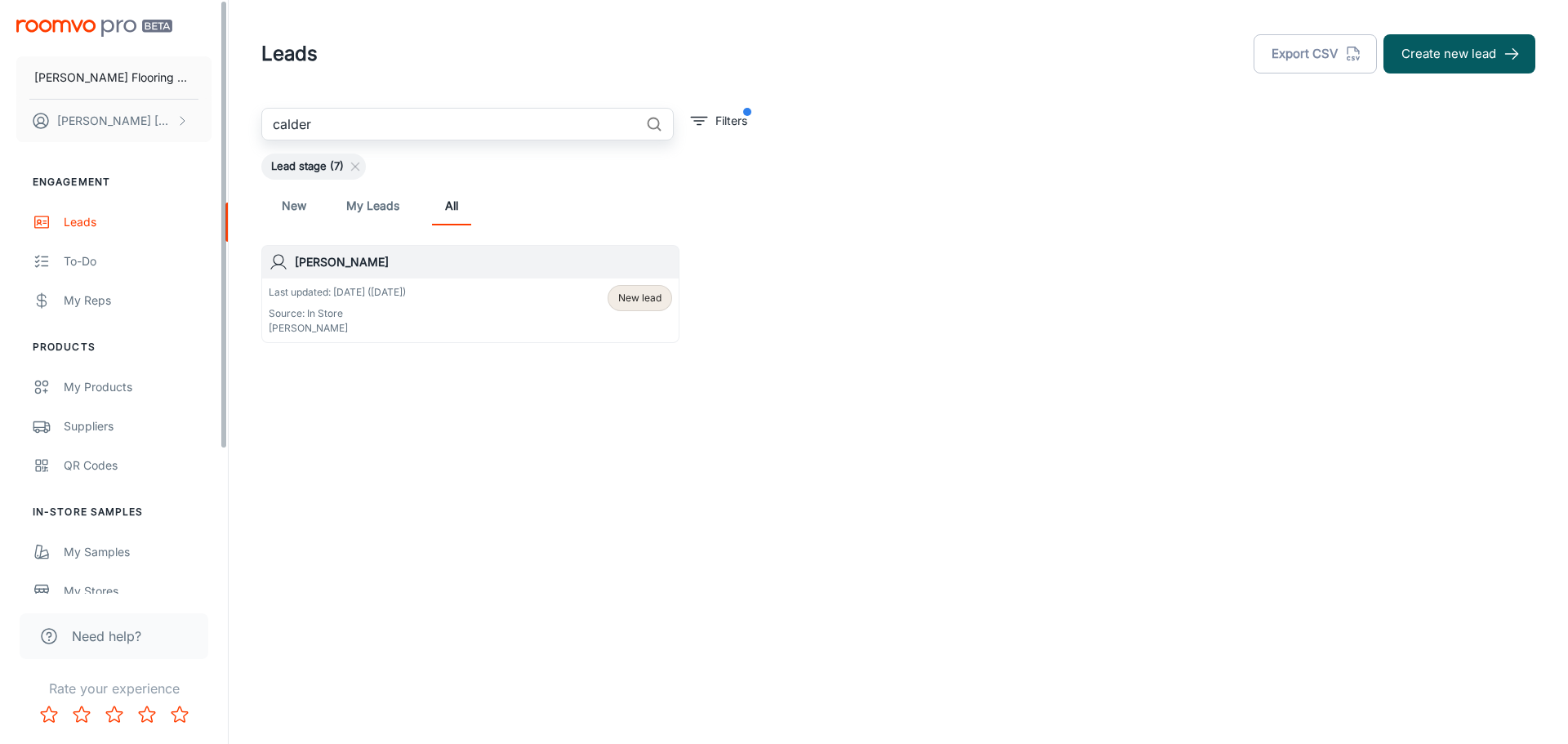
drag, startPoint x: 497, startPoint y: 121, endPoint x: 170, endPoint y: 145, distance: 327.9
click at [170, 145] on div "[PERSON_NAME] Flooring Center [PERSON_NAME] Engagement Leads To-do My Reps Prod…" at bounding box center [784, 230] width 1568 height 460
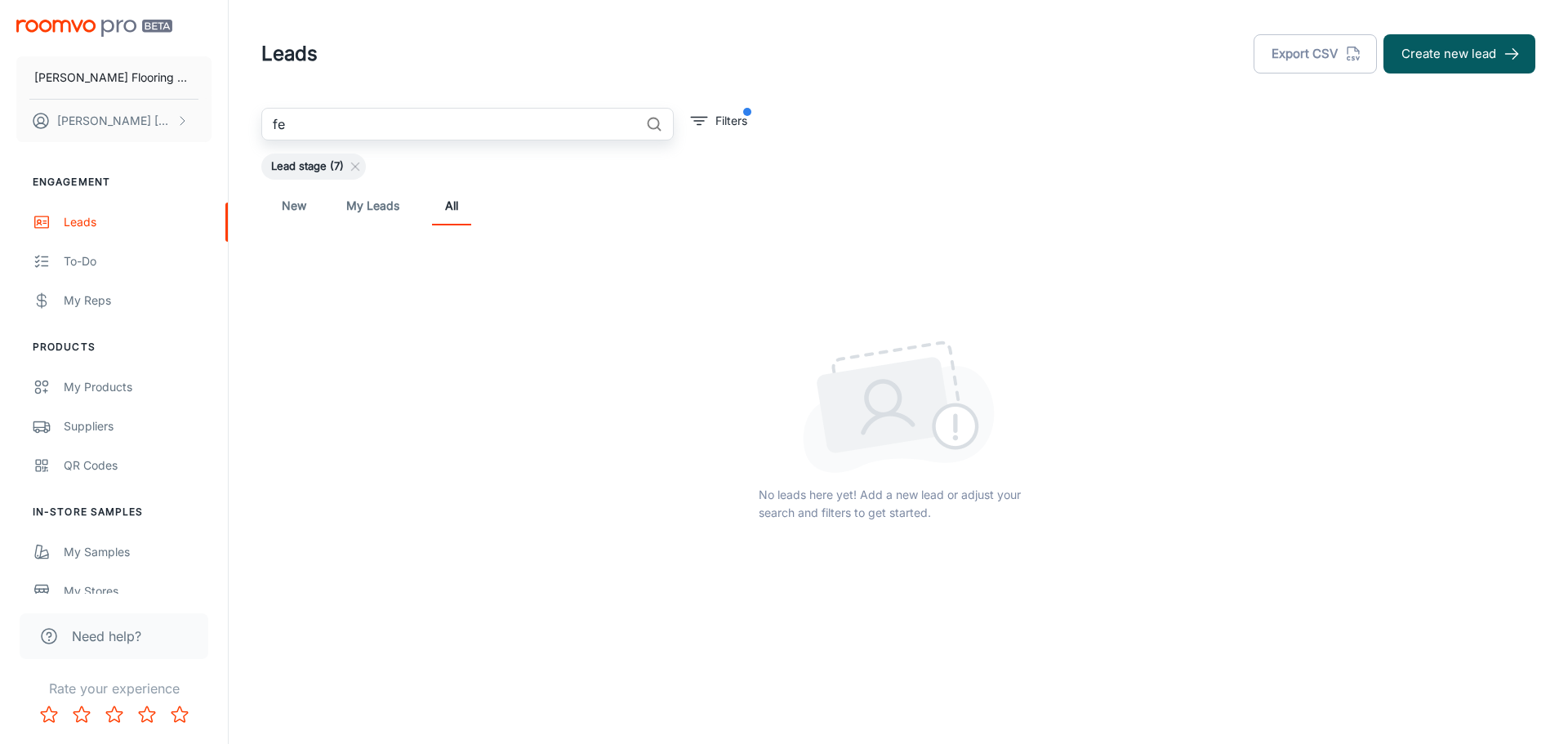
type input "f"
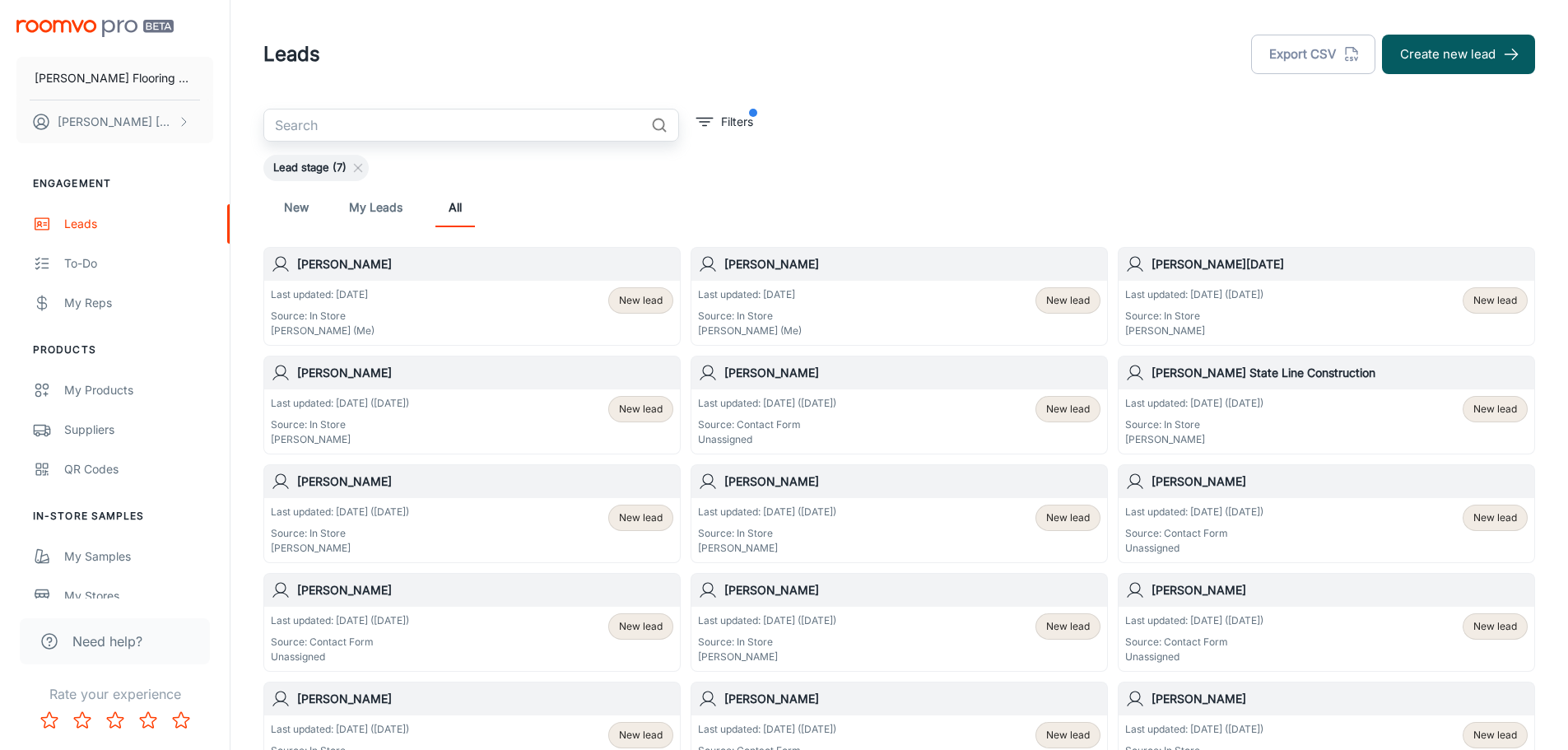
click at [891, 414] on div "Last updated: [DATE] ([DATE]) Source: Contact Form Unassigned New lead" at bounding box center [899, 421] width 403 height 51
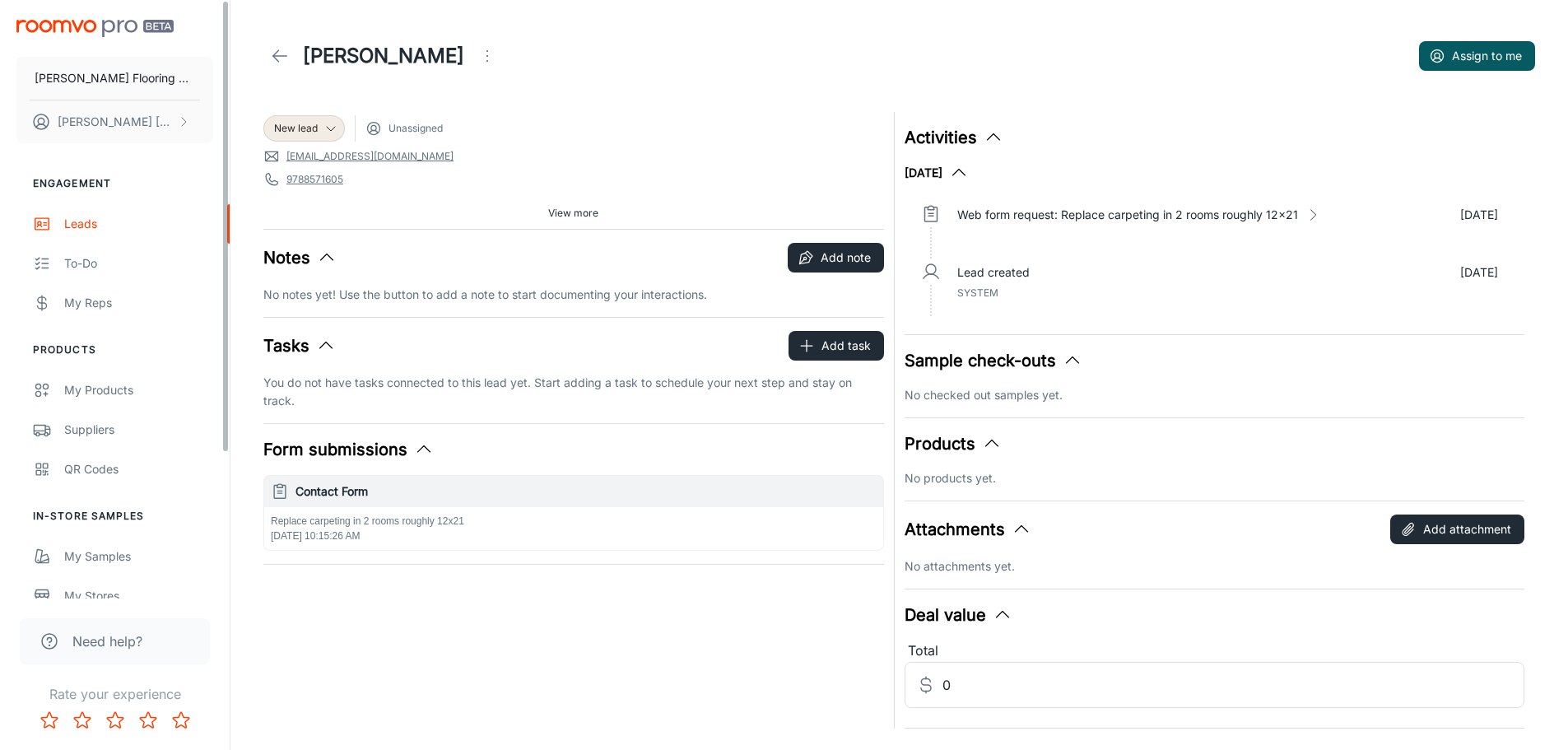
click at [269, 55] on link at bounding box center [279, 55] width 33 height 33
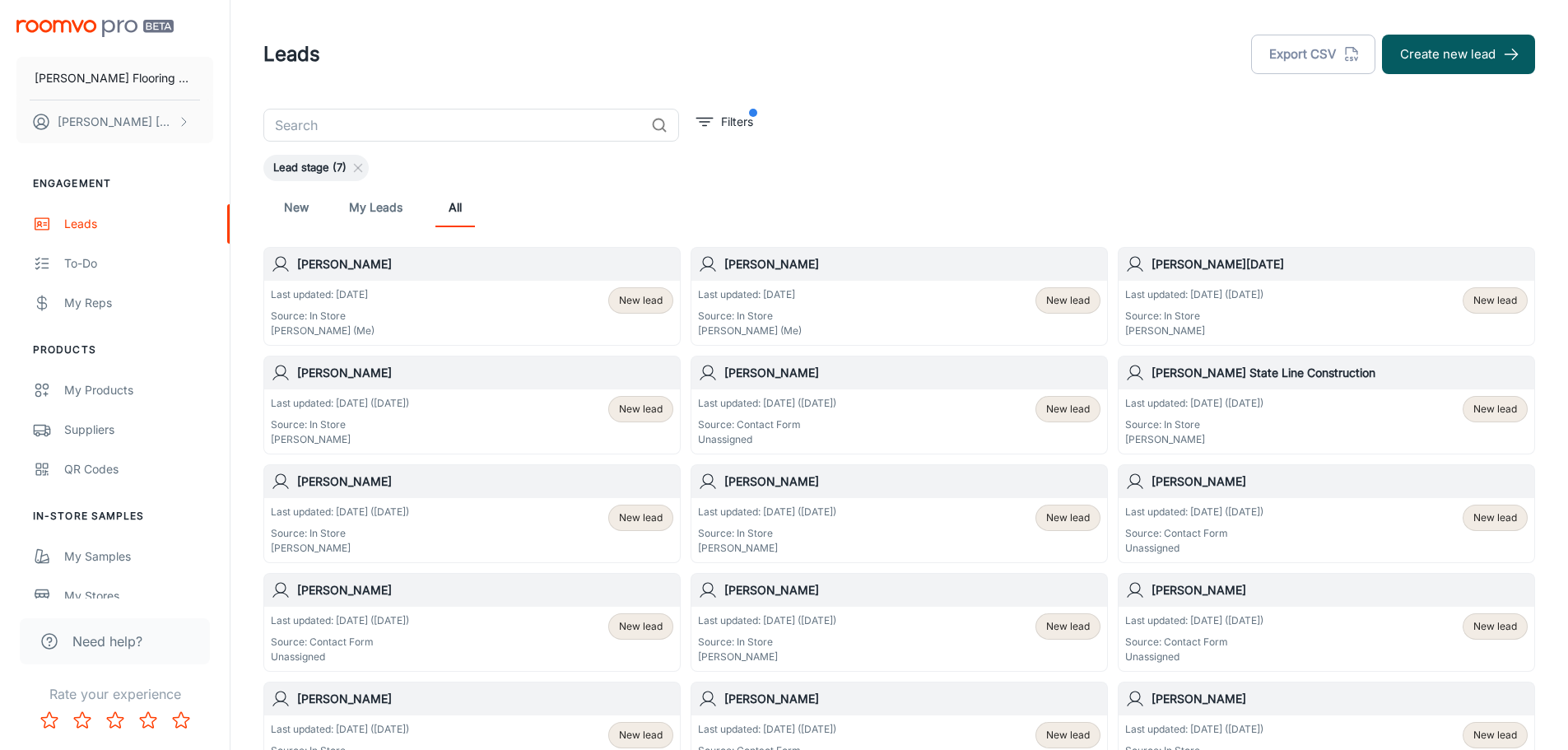
click at [436, 529] on div "Last updated: [DATE] ([DATE]) Source: In Store [PERSON_NAME] New lead" at bounding box center [472, 529] width 403 height 51
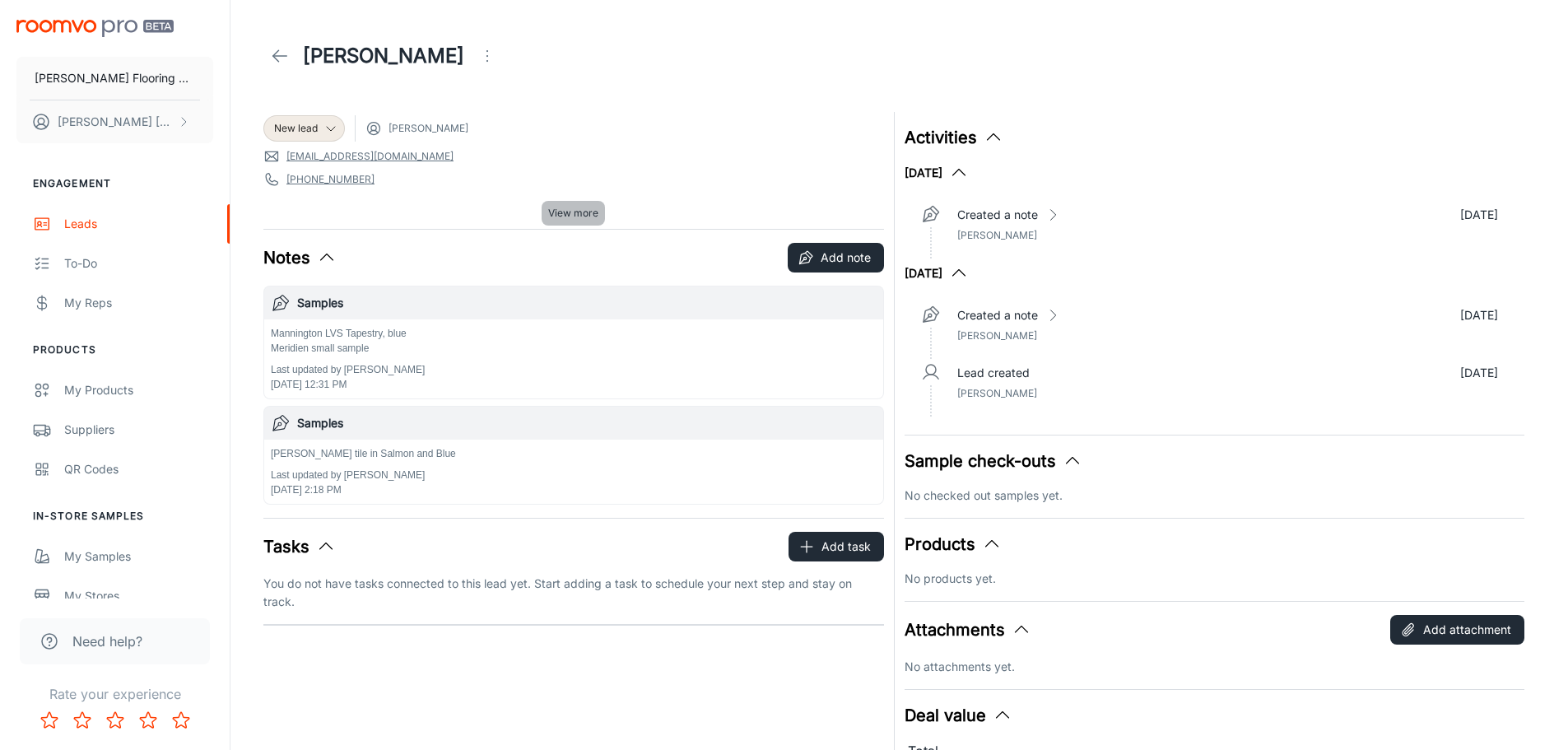
click at [582, 215] on span "View more" at bounding box center [573, 212] width 50 height 14
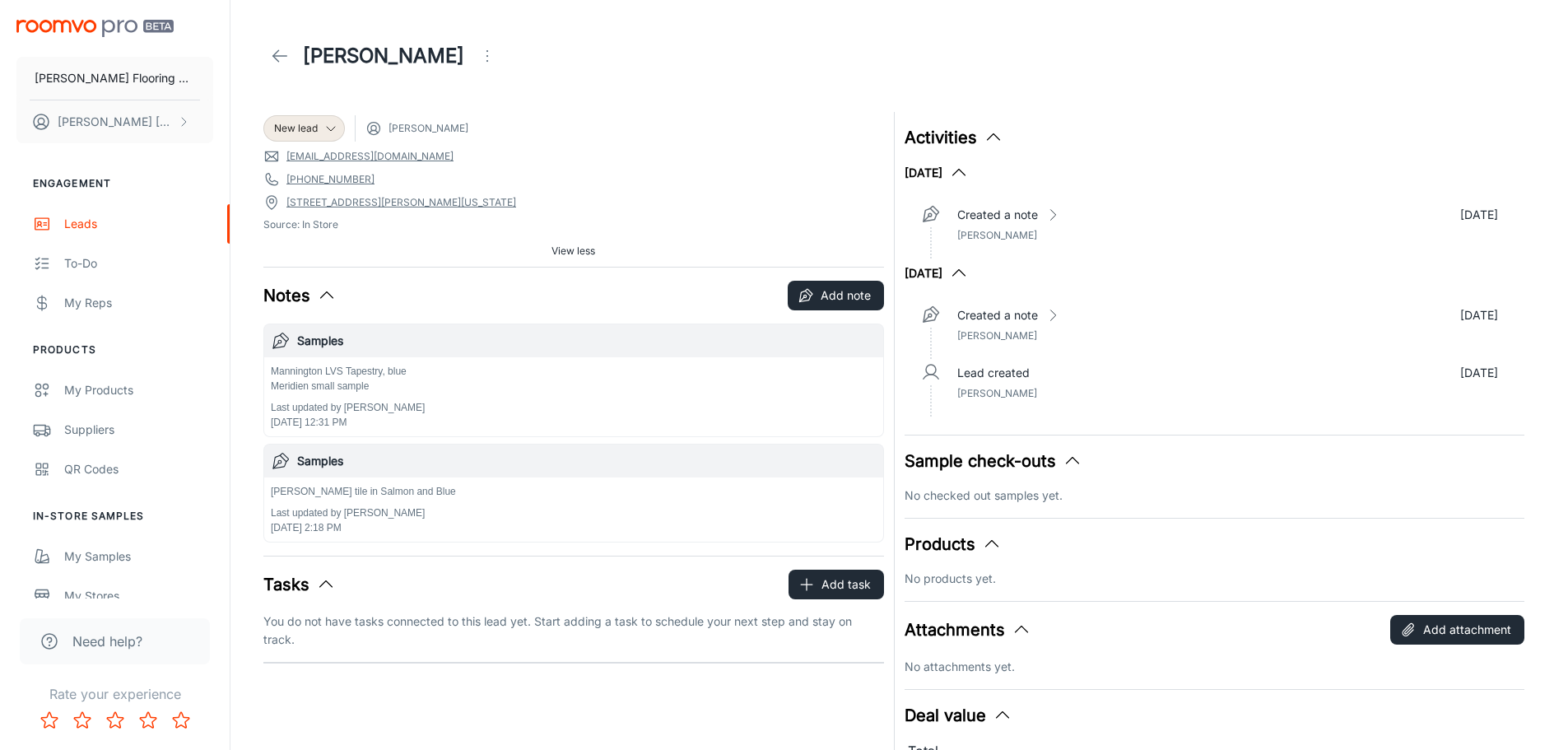
click at [385, 388] on p "Mannington LVS Tapestry, blue Meridien small sample" at bounding box center [347, 378] width 154 height 30
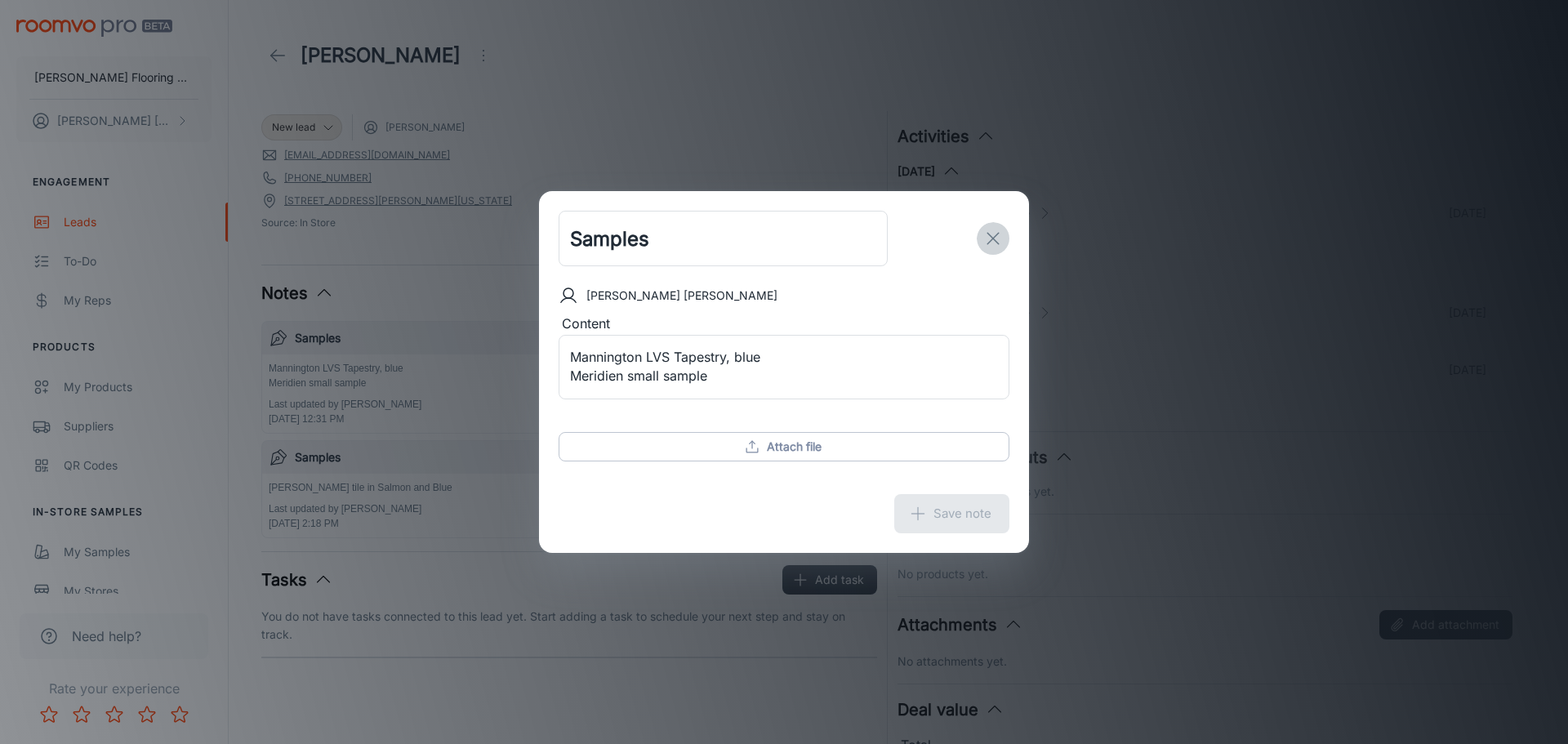
click at [995, 240] on line "exit" at bounding box center [993, 238] width 11 height 11
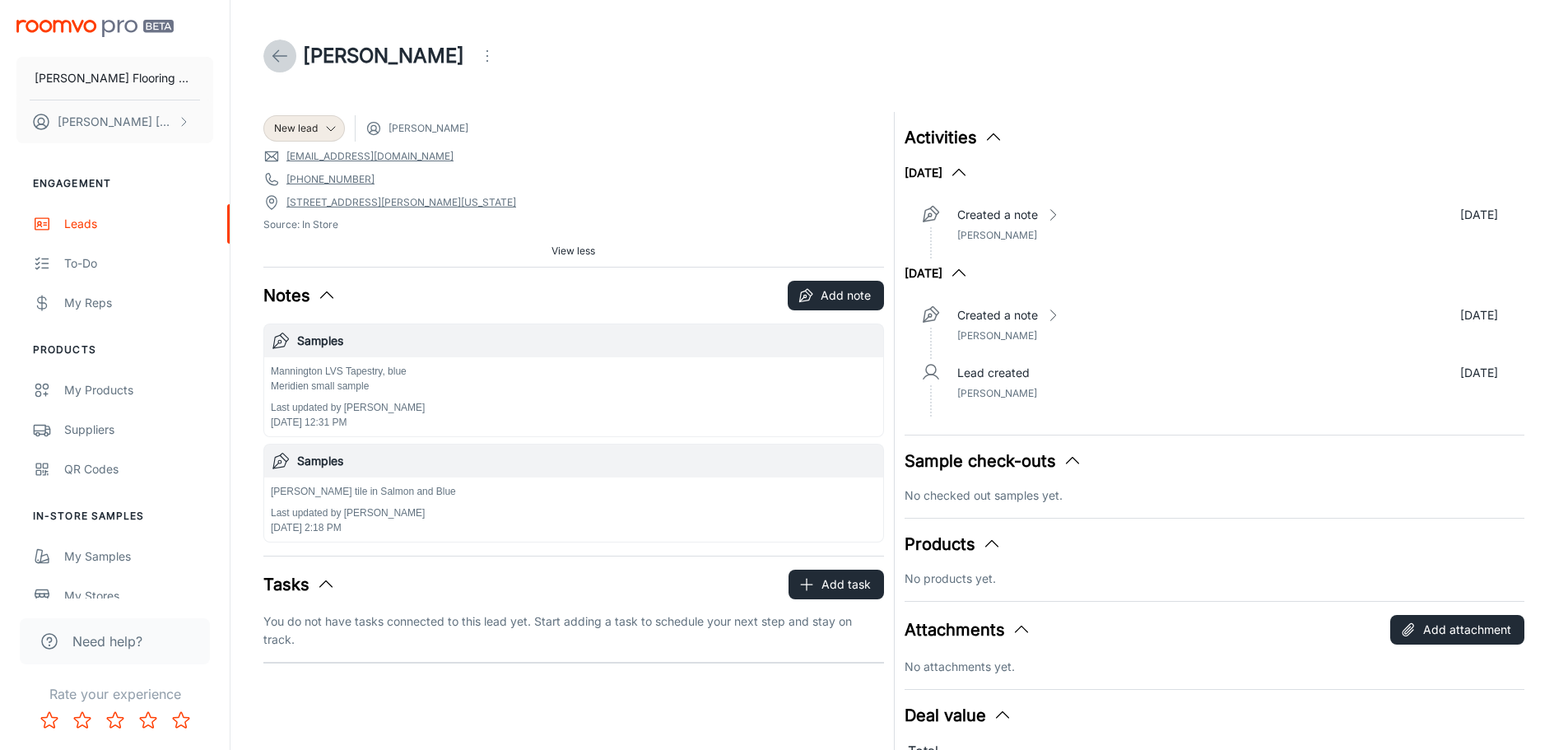
click at [280, 59] on icon at bounding box center [279, 55] width 20 height 20
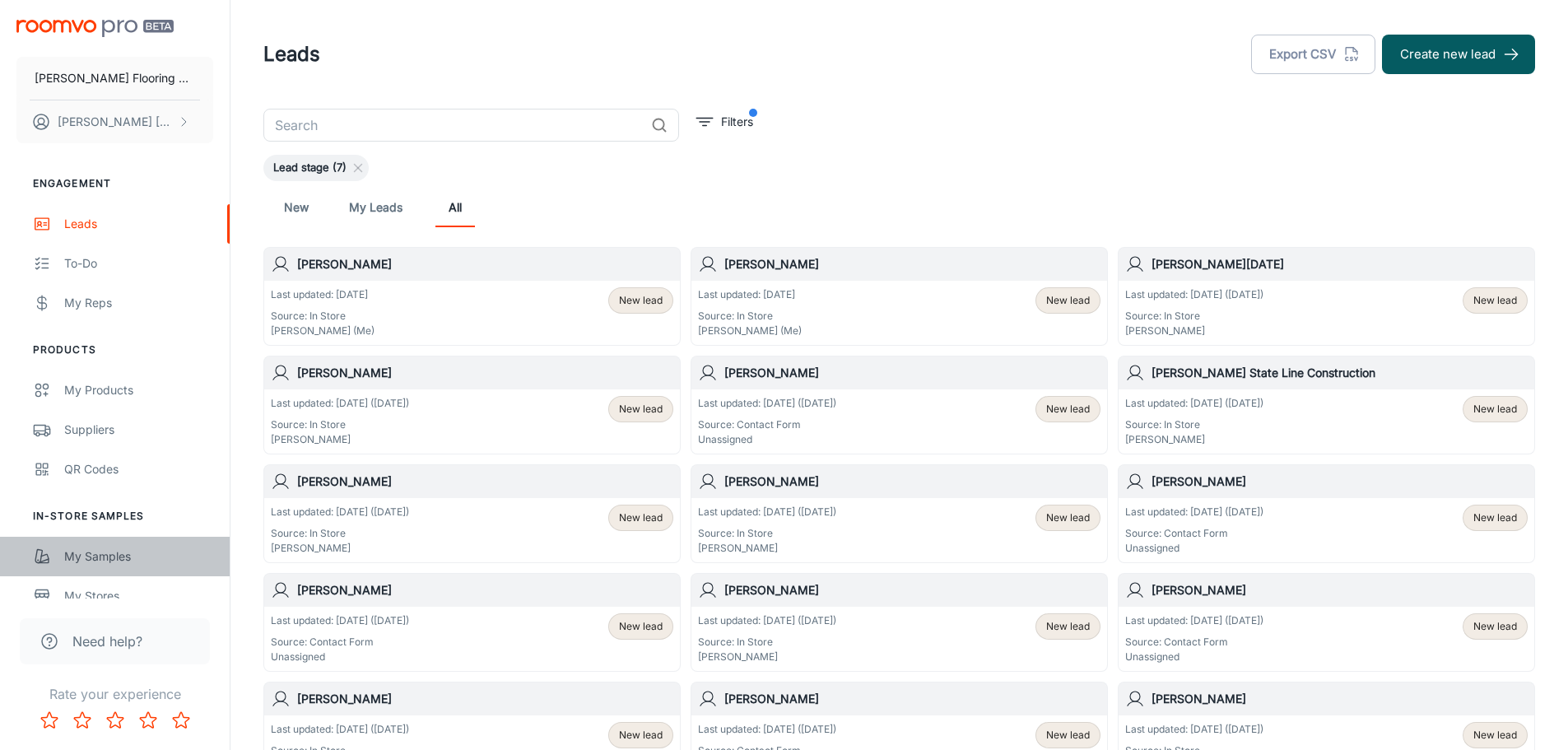
click at [86, 555] on div "My Samples" at bounding box center [139, 556] width 149 height 18
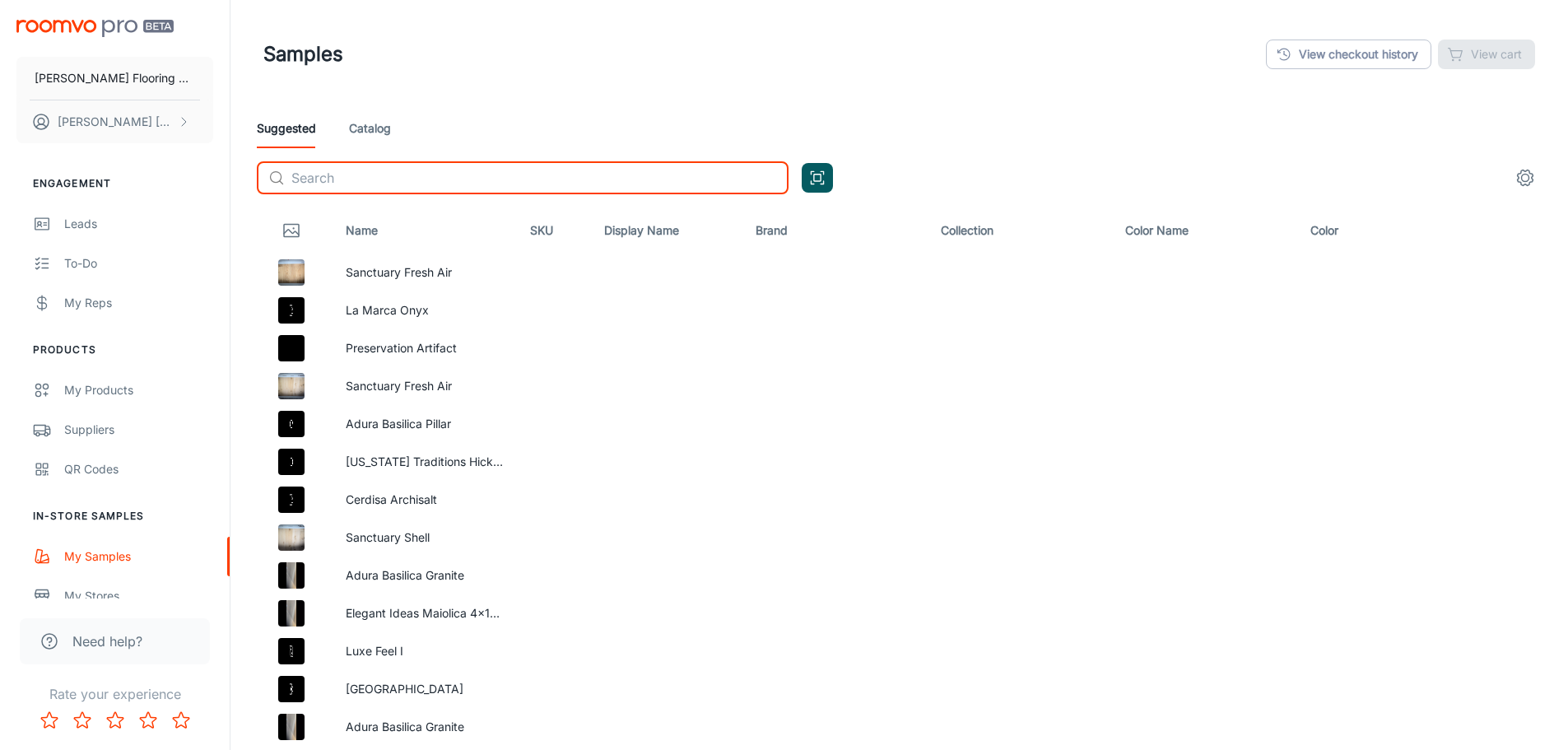
click at [477, 178] on input "text" at bounding box center [541, 178] width 497 height 33
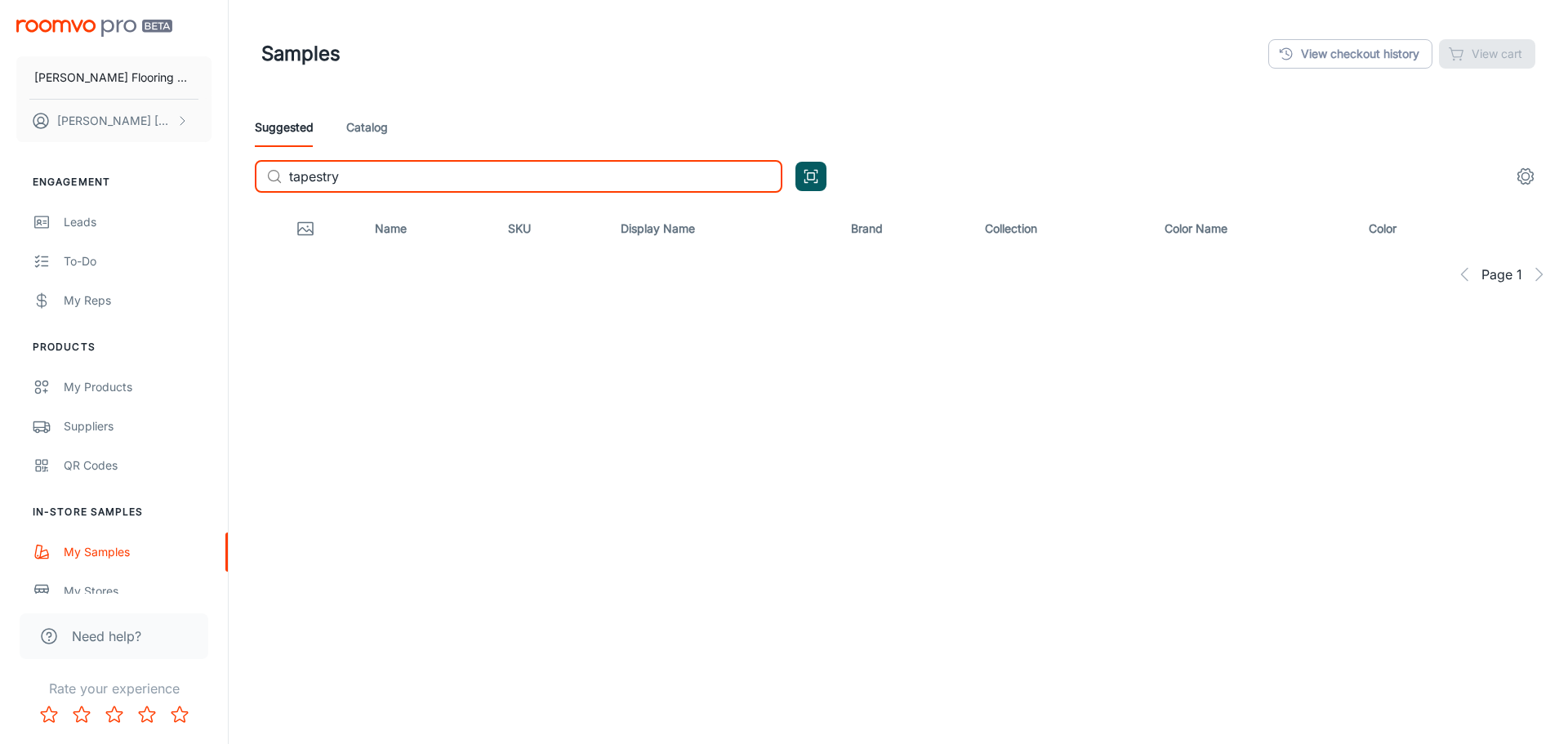
type input "tapestry"
click at [367, 130] on link "Catalog" at bounding box center [367, 127] width 42 height 39
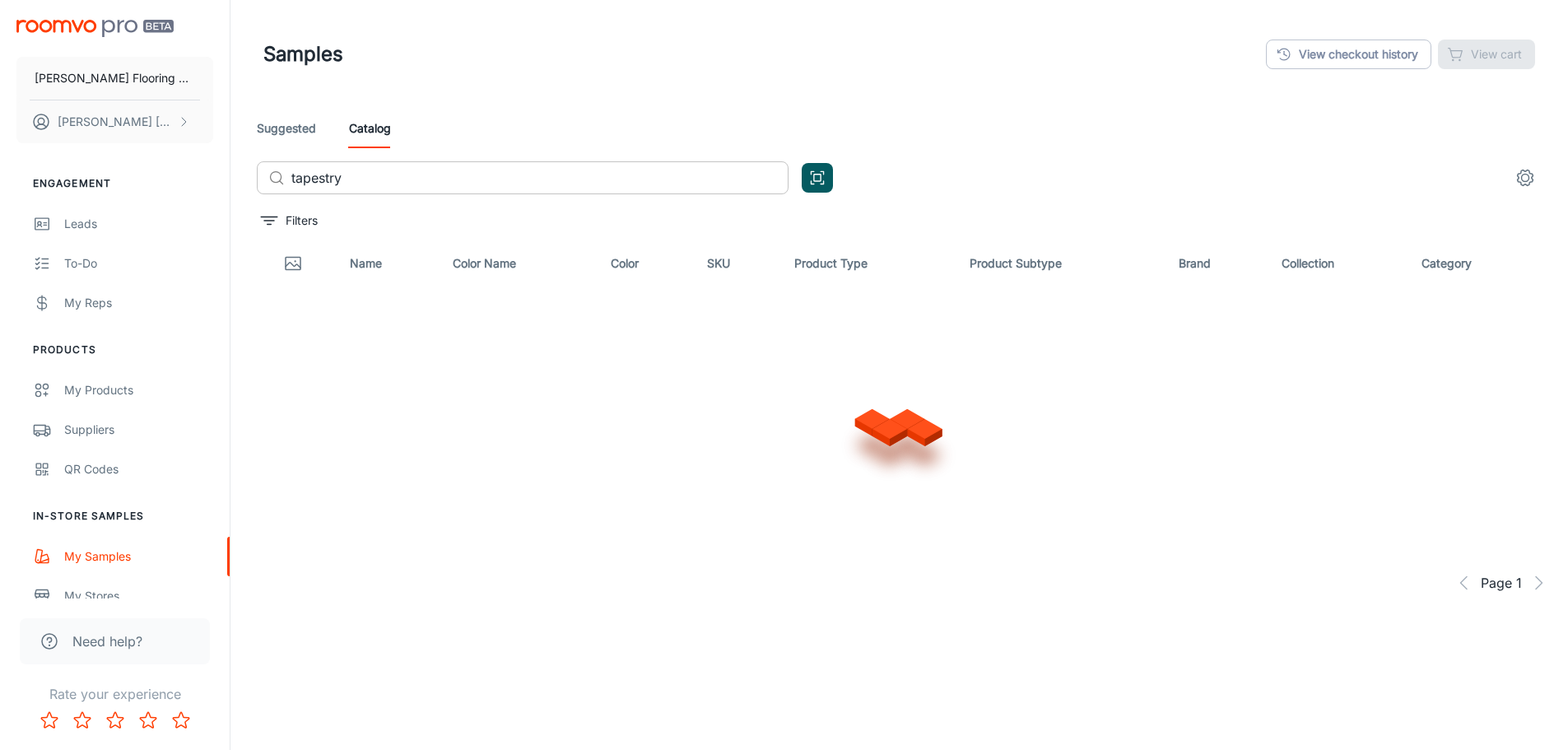
click at [389, 172] on input "tapestry" at bounding box center [541, 178] width 497 height 33
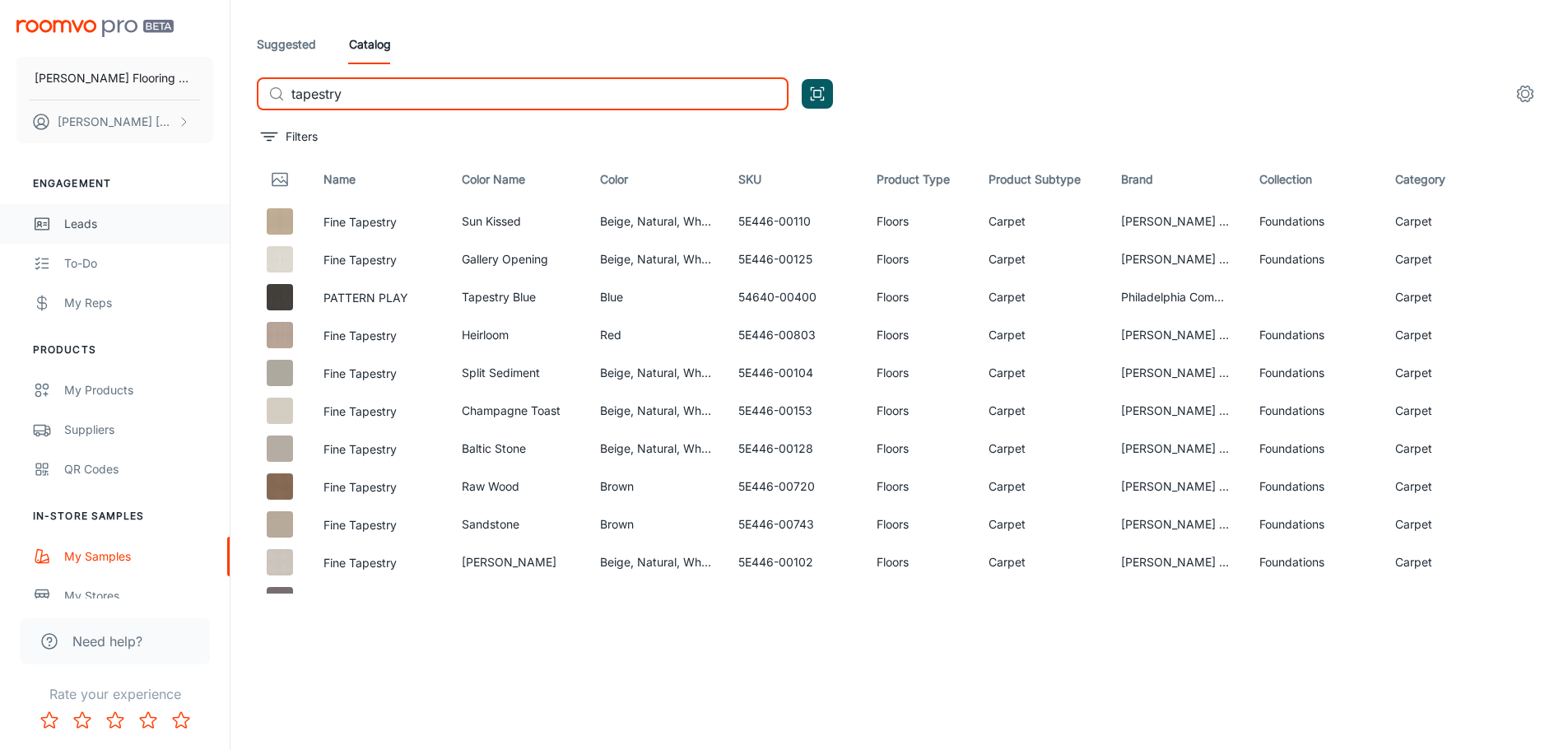
click at [71, 225] on div "Leads" at bounding box center [139, 224] width 149 height 18
